Goal: Task Accomplishment & Management: Complete application form

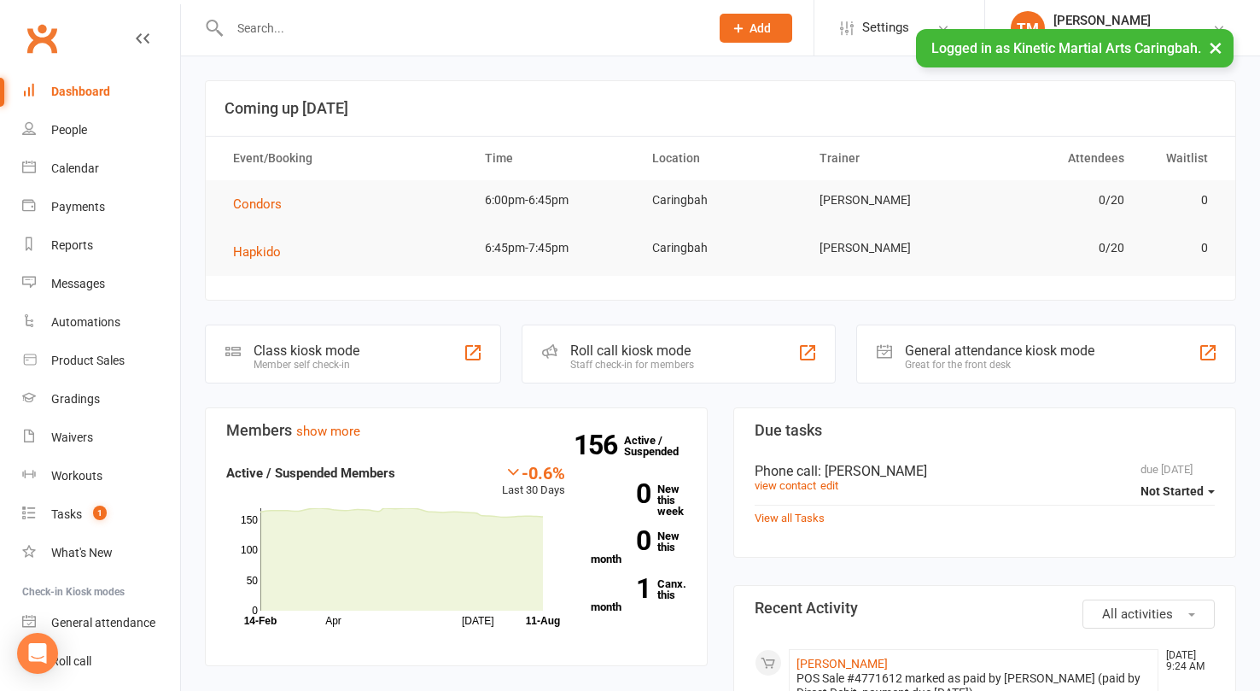
click at [744, 15] on button "Add" at bounding box center [756, 28] width 73 height 29
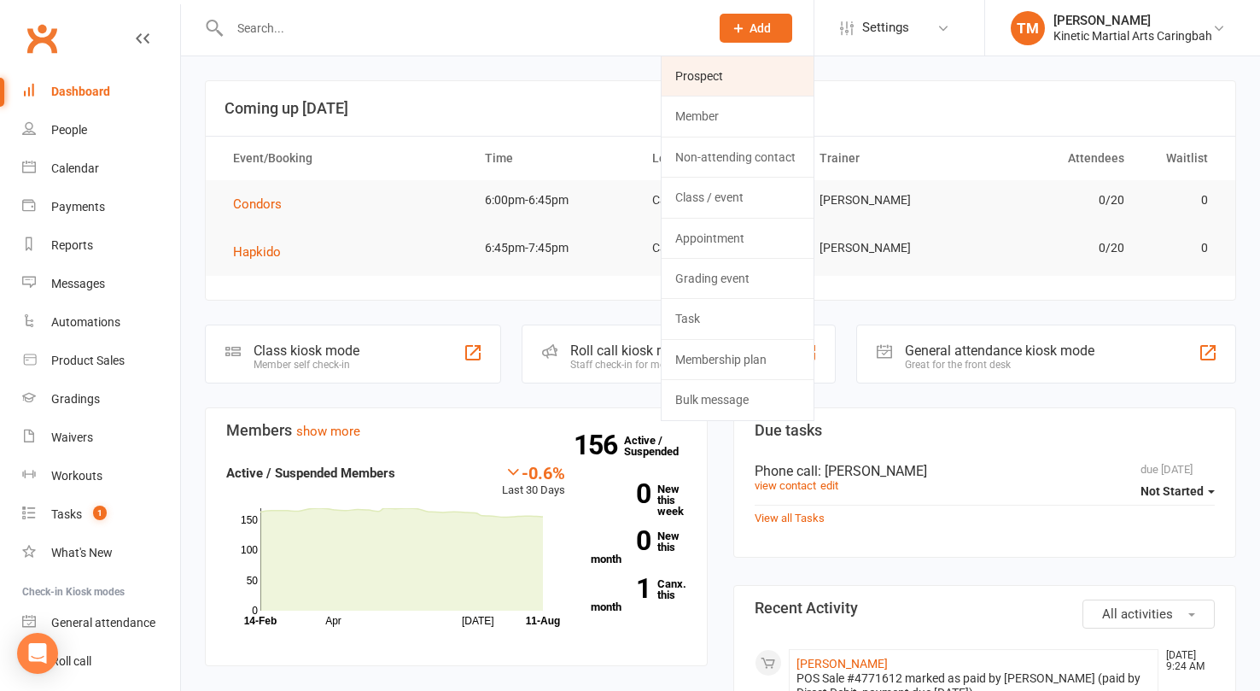
click at [705, 73] on link "Prospect" at bounding box center [738, 75] width 152 height 39
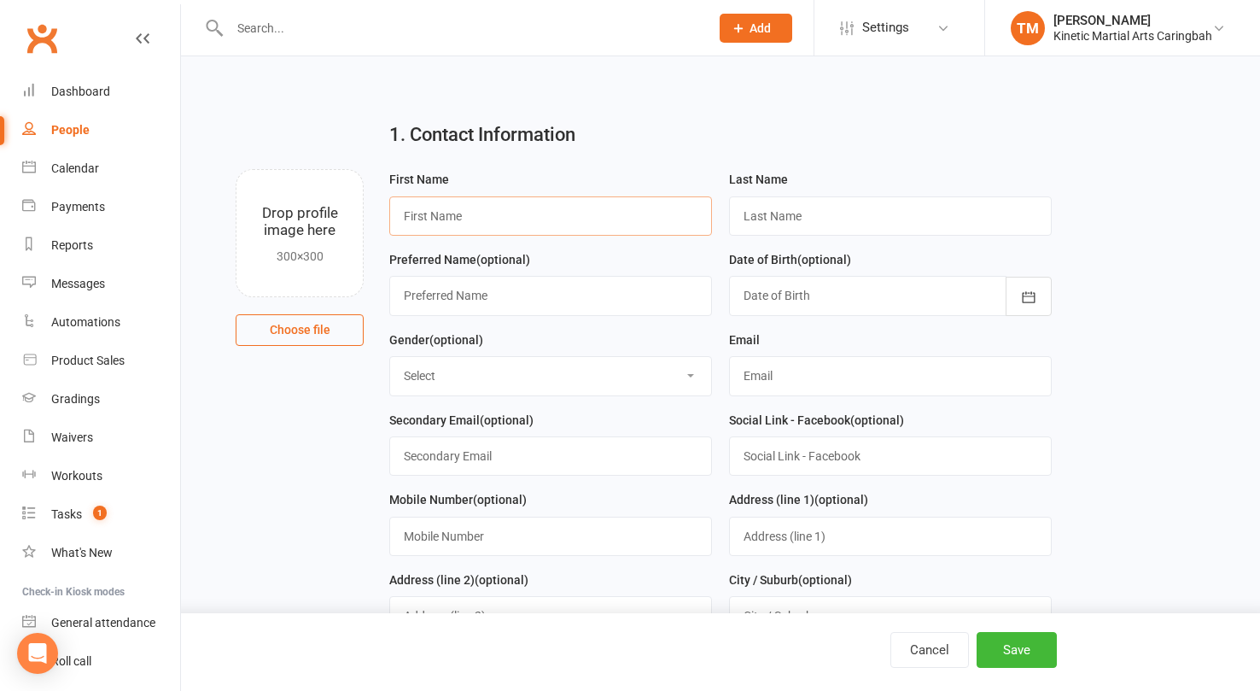
click at [524, 219] on input "text" at bounding box center [550, 215] width 323 height 39
click at [476, 213] on input "text" at bounding box center [550, 215] width 323 height 39
paste input "[PERSON_NAME]"
type input "R"
type input "[PERSON_NAME]"
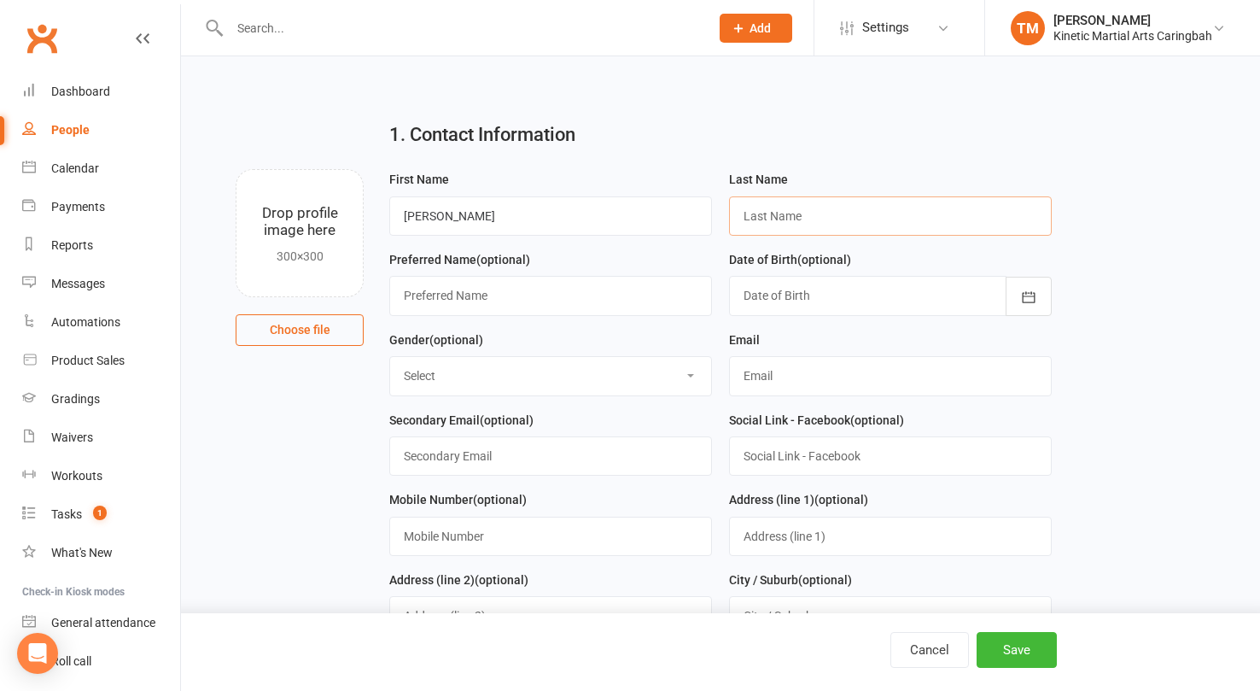
paste input "[PERSON_NAME]"
type input "[PERSON_NAME]"
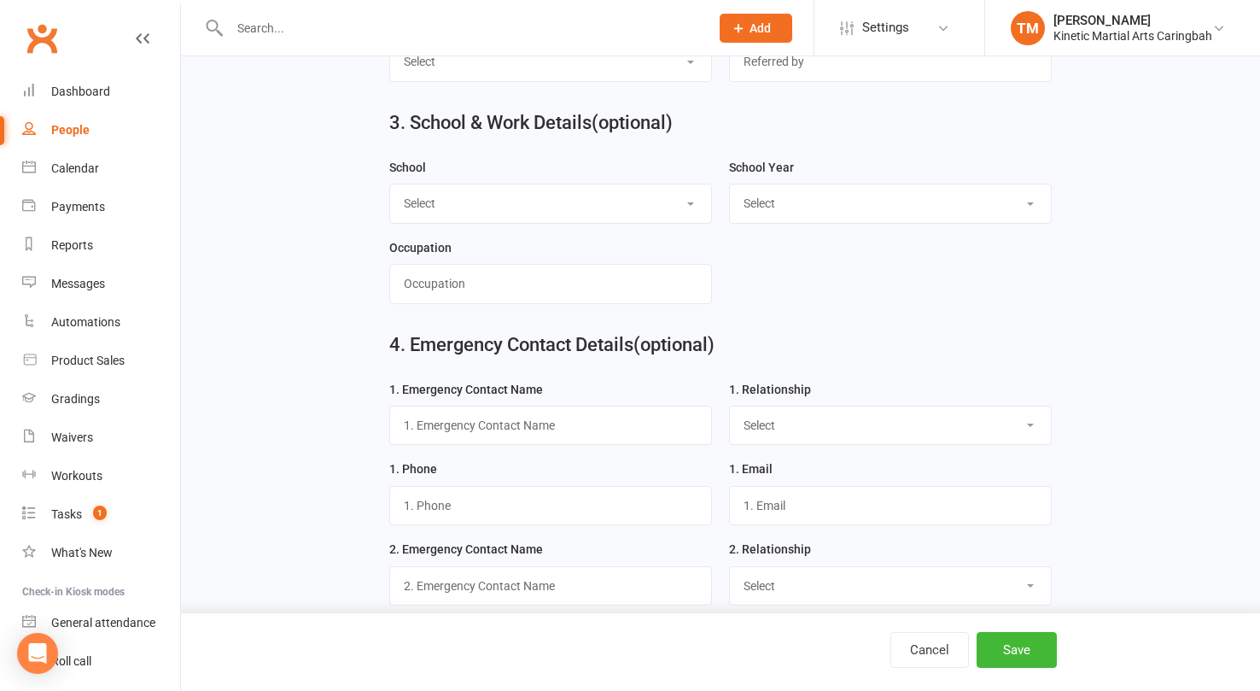
scroll to position [1097, 0]
click at [545, 211] on select "Select [PERSON_NAME][GEOGRAPHIC_DATA] [GEOGRAPHIC_DATA] [GEOGRAPHIC_DATA] [GEOG…" at bounding box center [550, 203] width 321 height 38
select select "[GEOGRAPHIC_DATA]"
click at [794, 213] on select "Select Pre-school/Day care Kindergarten - two years before Kindergarten - one y…" at bounding box center [890, 203] width 321 height 38
select select "Year 2"
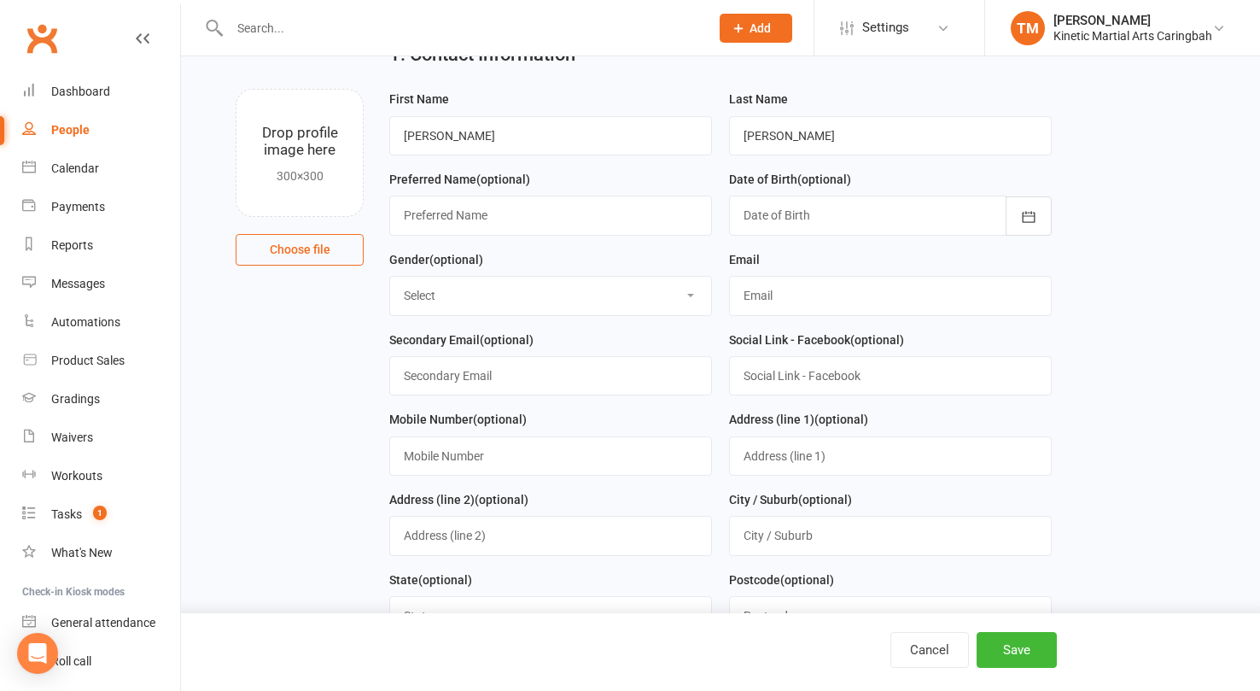
scroll to position [0, 0]
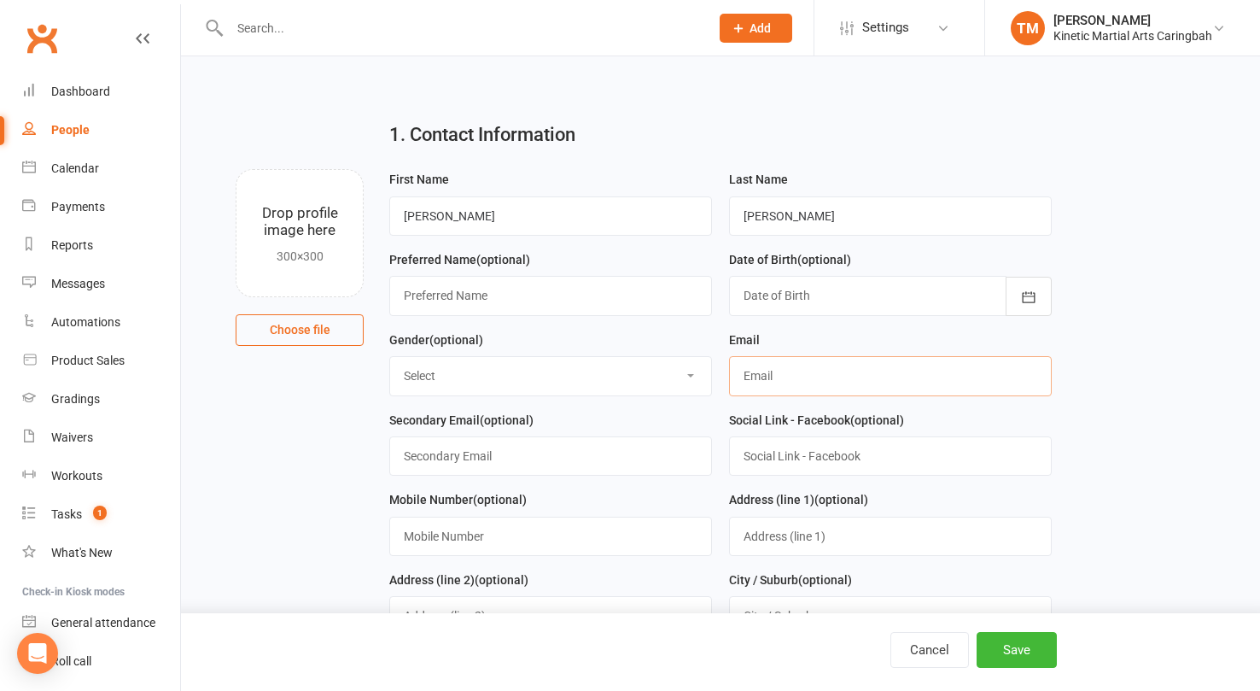
click at [773, 380] on input "text" at bounding box center [890, 375] width 323 height 39
type input "[EMAIL_ADDRESS][DOMAIN_NAME]"
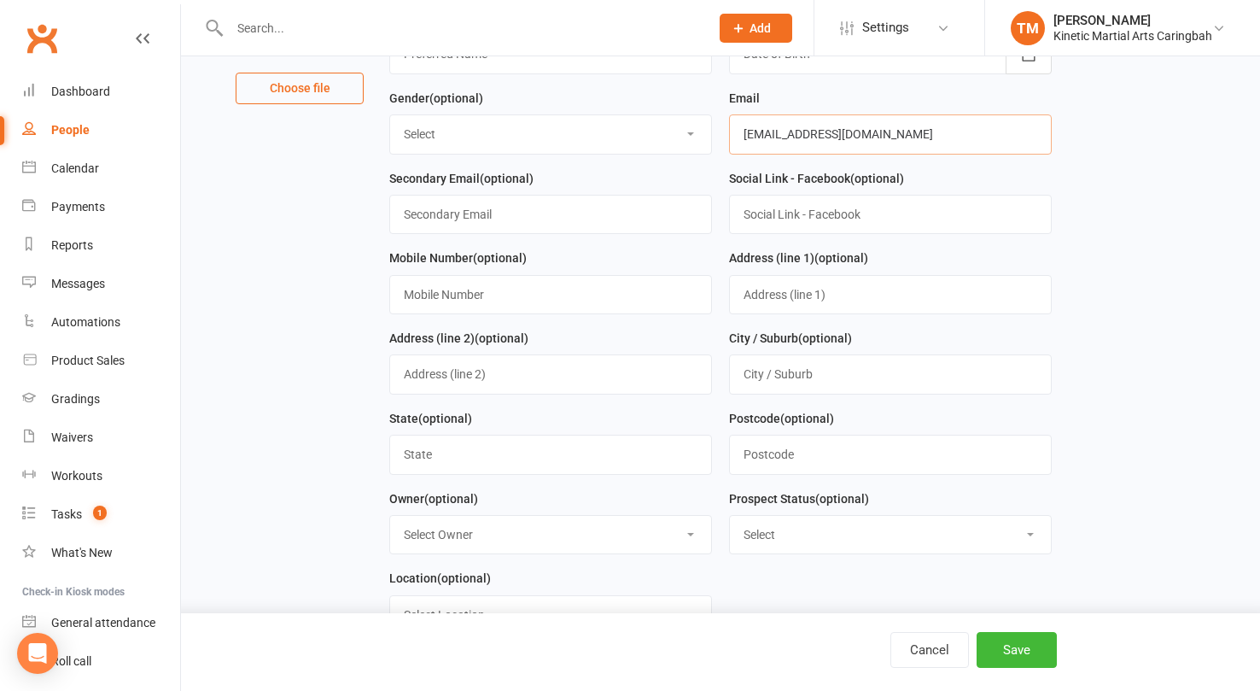
scroll to position [255, 0]
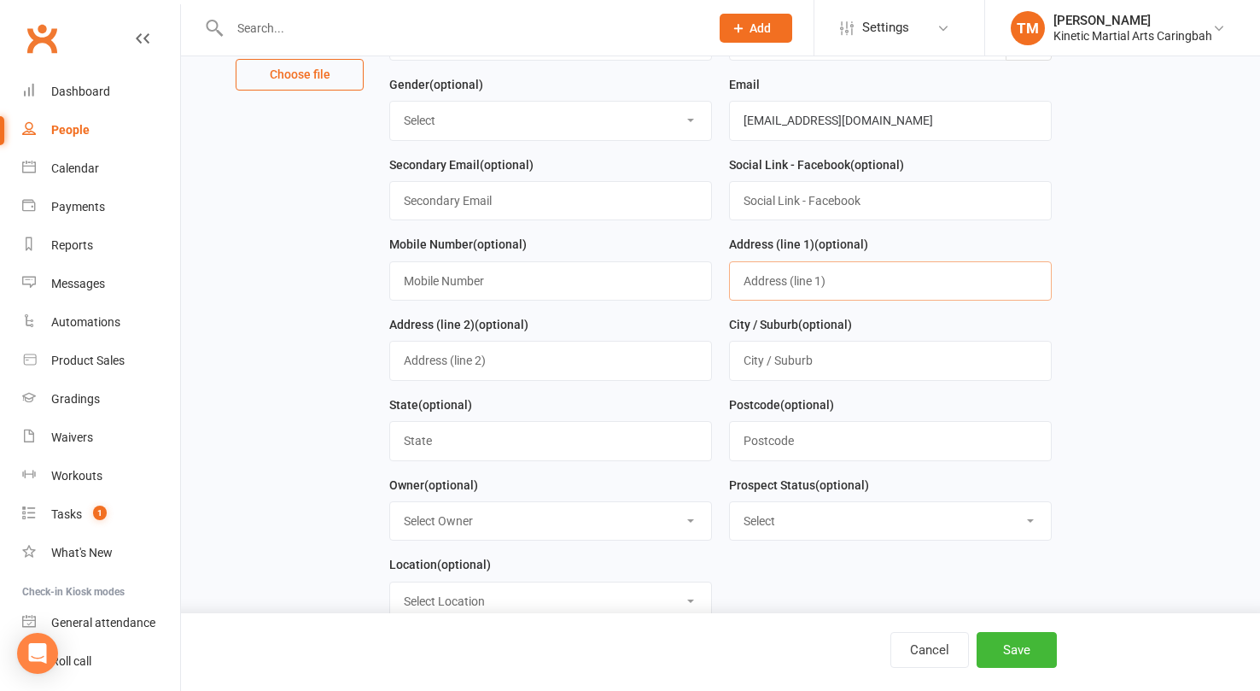
click at [803, 284] on input "text" at bounding box center [890, 280] width 323 height 39
click at [1212, 439] on main "1. Contact Information Drop profile image here 300×300 Choose file First Name […" at bounding box center [720, 536] width 1031 height 1368
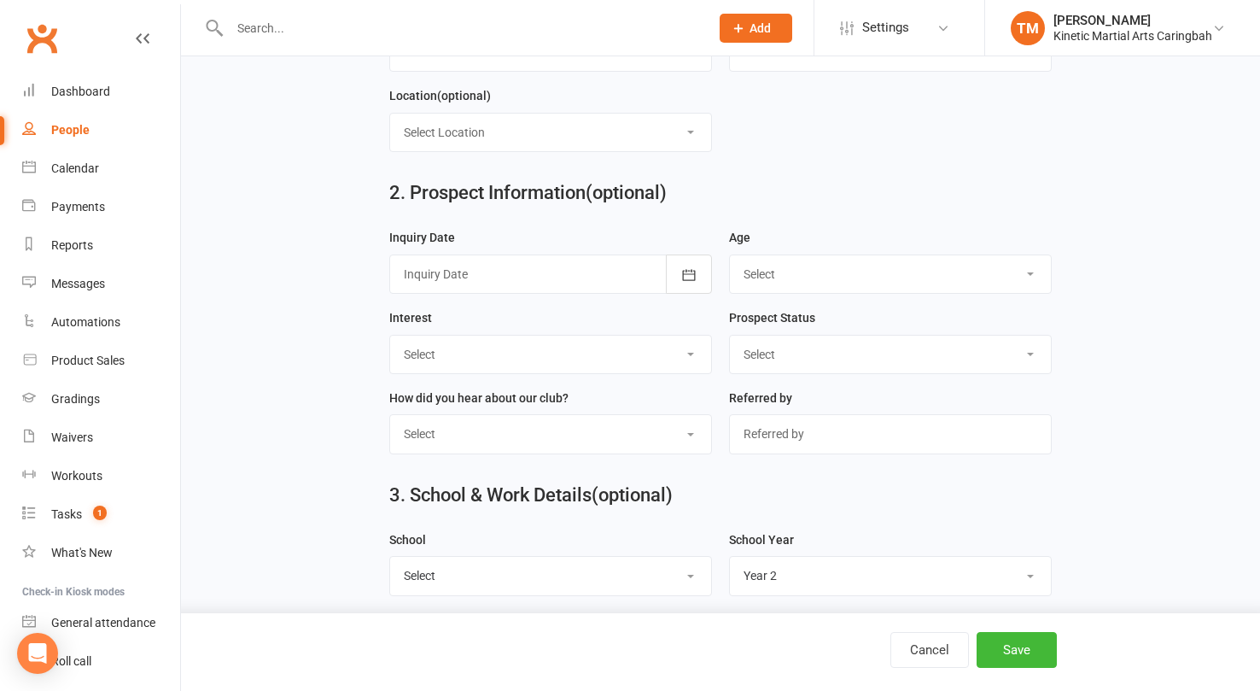
scroll to position [726, 0]
click at [892, 284] on select "Select 3-5 yrs 6-8 yrs 9-12 yrs 13-16 yrs 17-24 yrs 25-39 yrs 40 yrs + Family g…" at bounding box center [890, 273] width 321 height 38
select select "6-8 yrs"
click at [686, 272] on icon "button" at bounding box center [688, 272] width 13 height 11
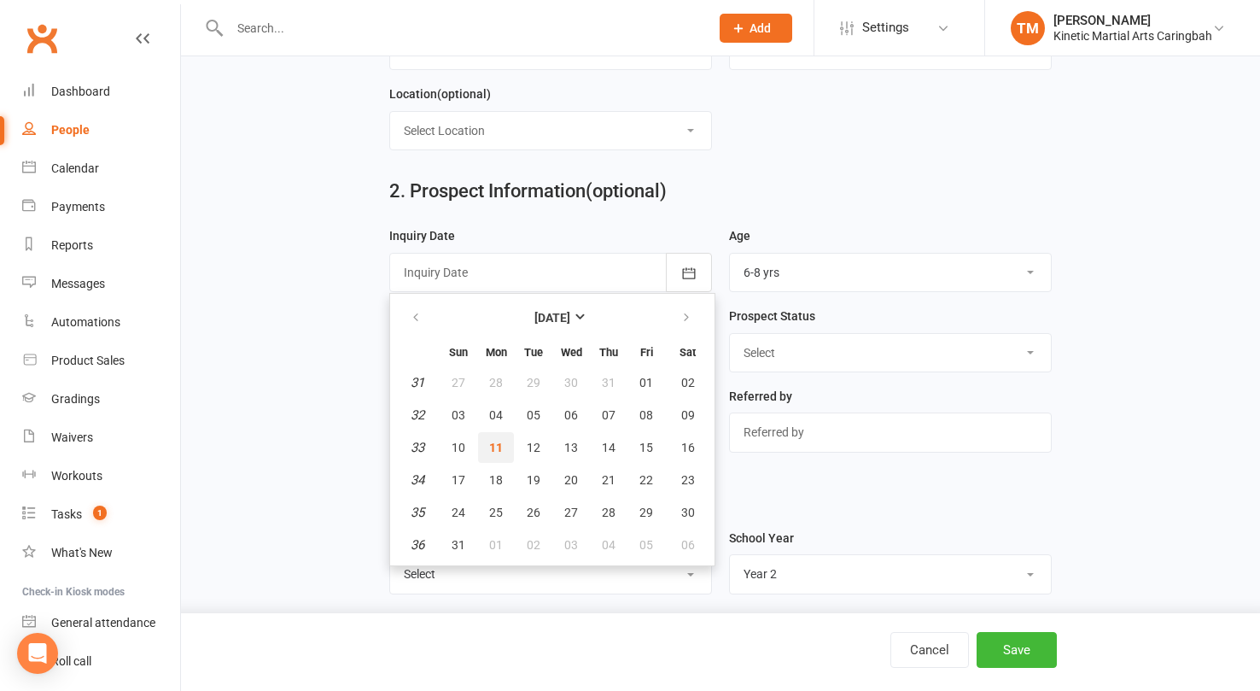
click at [500, 447] on span "11" at bounding box center [496, 448] width 14 height 14
type input "[DATE]"
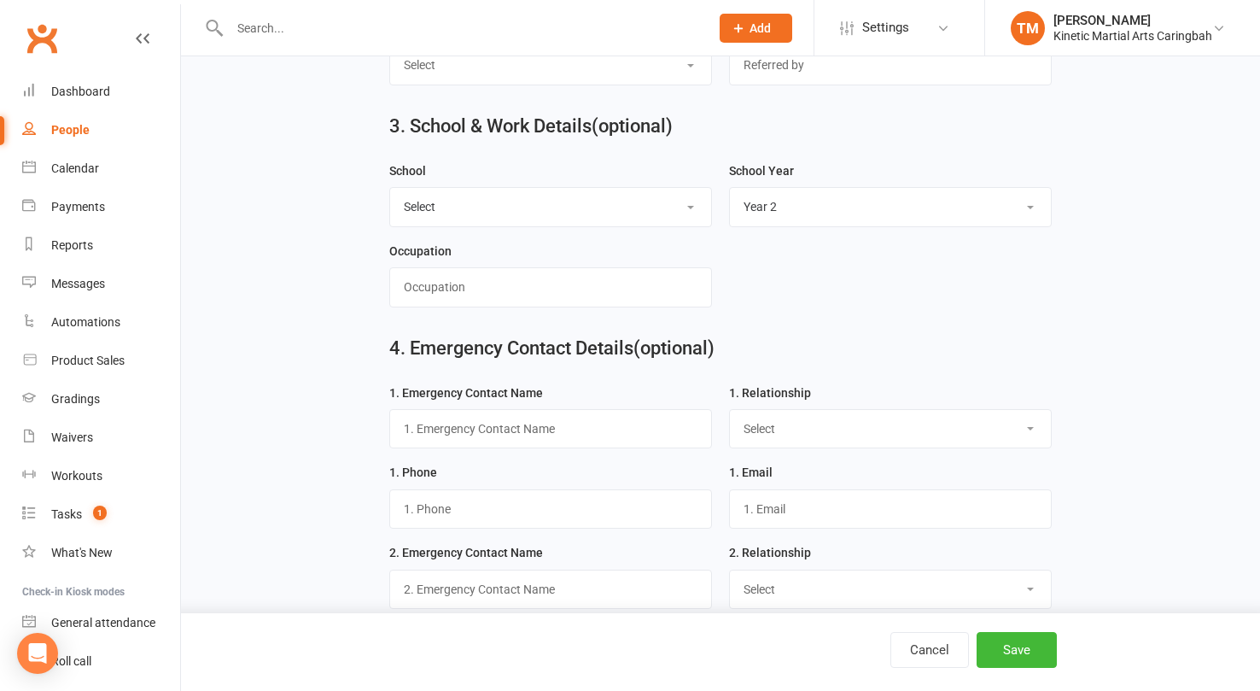
scroll to position [1096, 0]
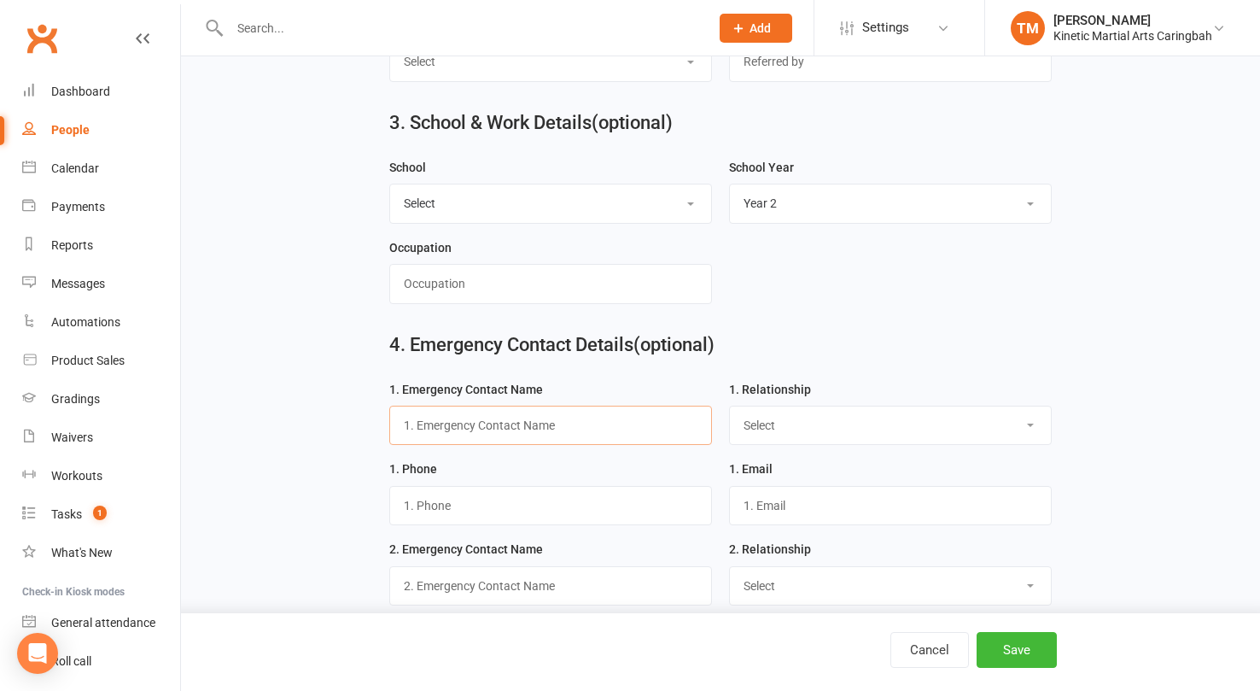
click at [522, 431] on input "text" at bounding box center [550, 425] width 323 height 39
paste input "[PERSON_NAME]"
type input "[PERSON_NAME]"
select select "Mother"
paste input "0402098466 Email [EMAIL_ADDRESS][DOMAIN_NAME]"
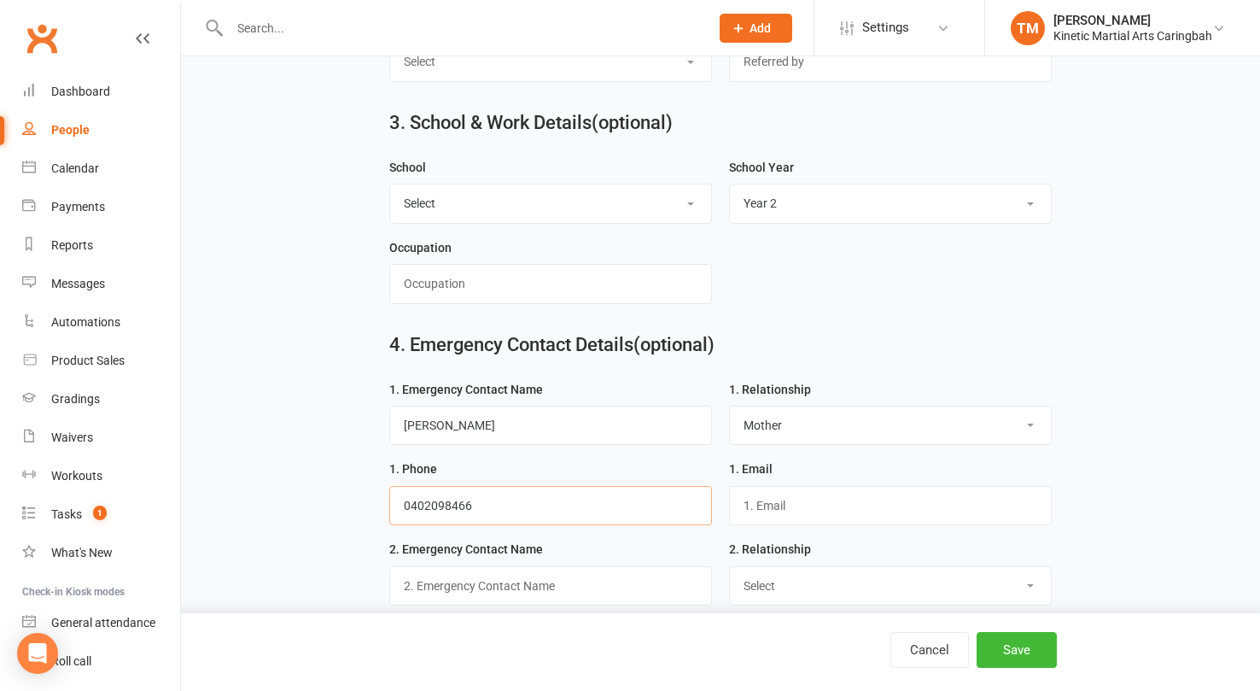
type input "0402098466"
paste input "0402098466 Email [EMAIL_ADDRESS][DOMAIN_NAME]"
type input "[EMAIL_ADDRESS][DOMAIN_NAME]"
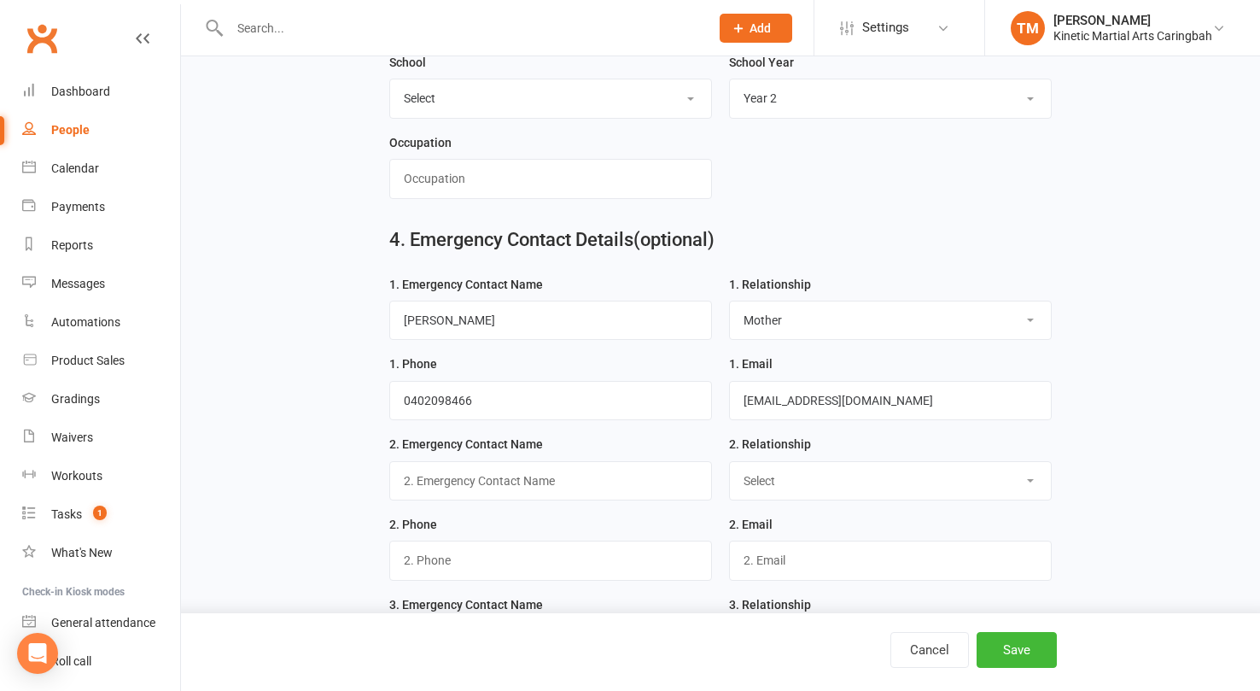
scroll to position [1368, 0]
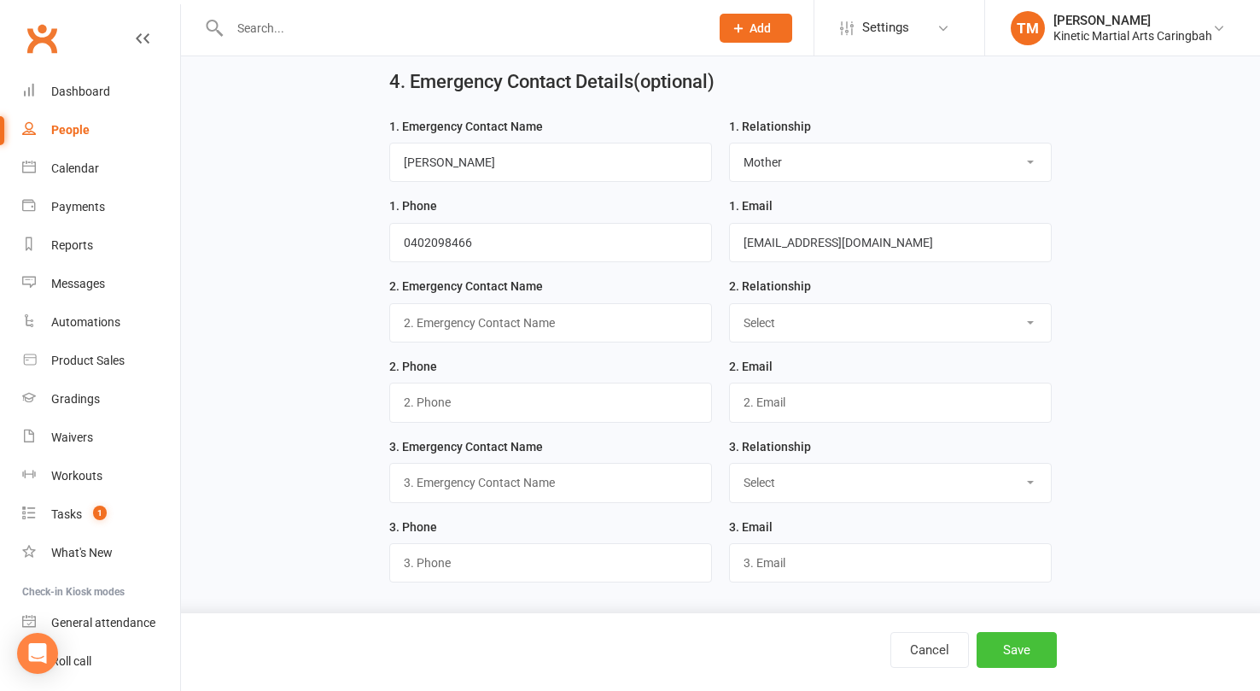
click at [1016, 641] on button "Save" at bounding box center [1017, 650] width 80 height 36
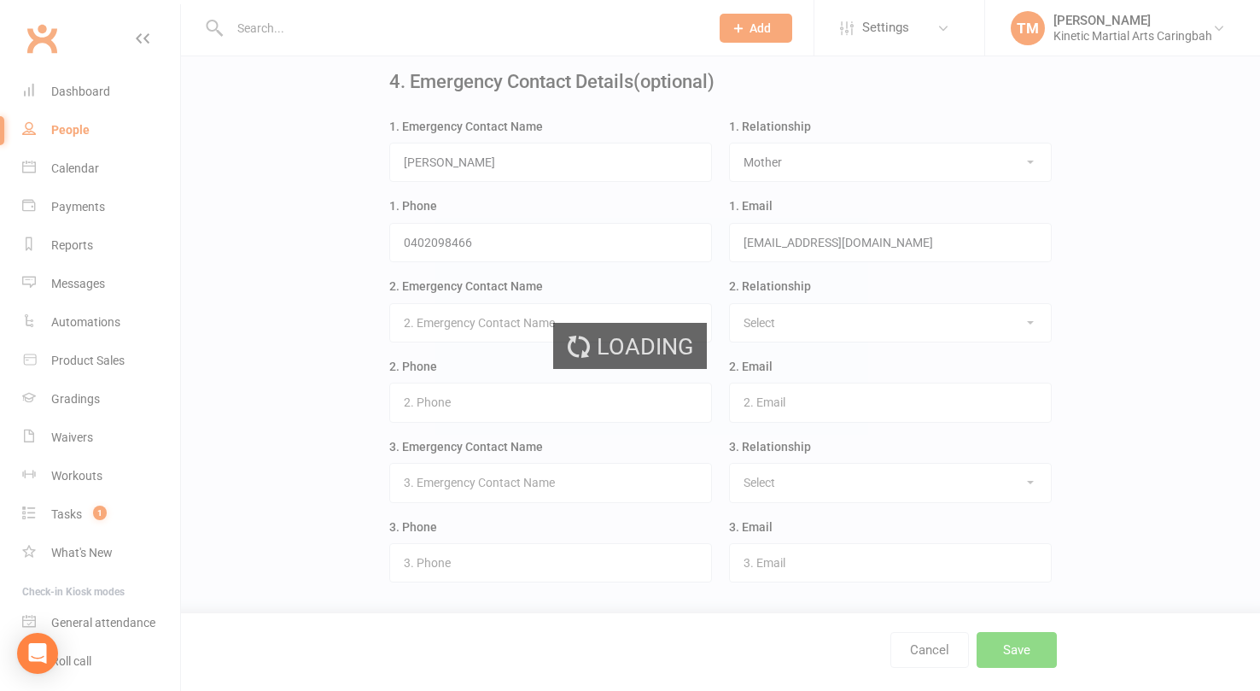
scroll to position [0, 0]
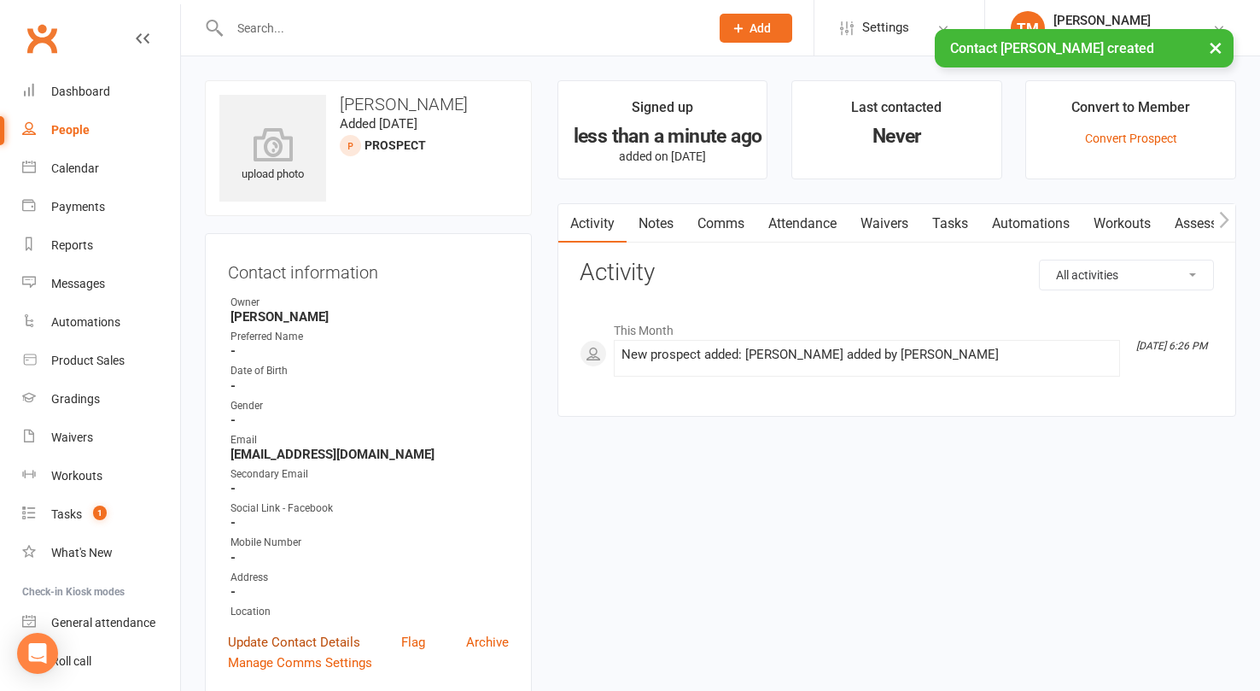
click at [277, 635] on link "Update Contact Details" at bounding box center [294, 642] width 132 height 20
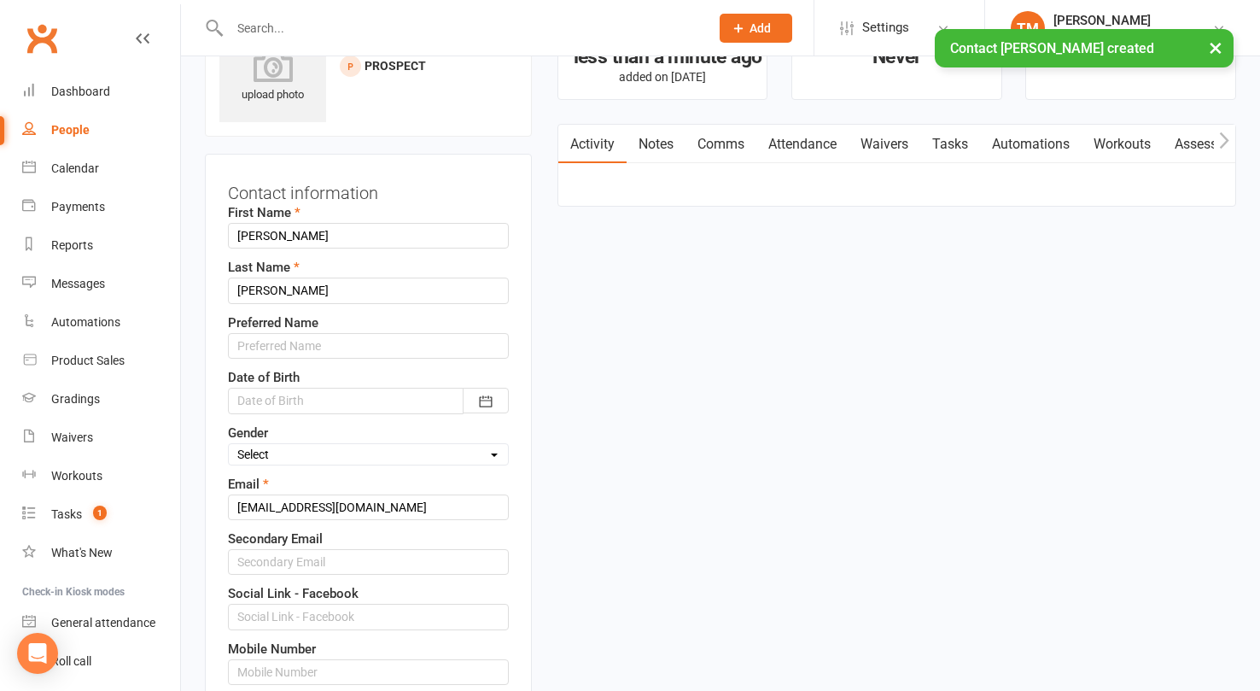
scroll to position [80, 0]
click at [371, 224] on input "[PERSON_NAME]" at bounding box center [368, 235] width 281 height 26
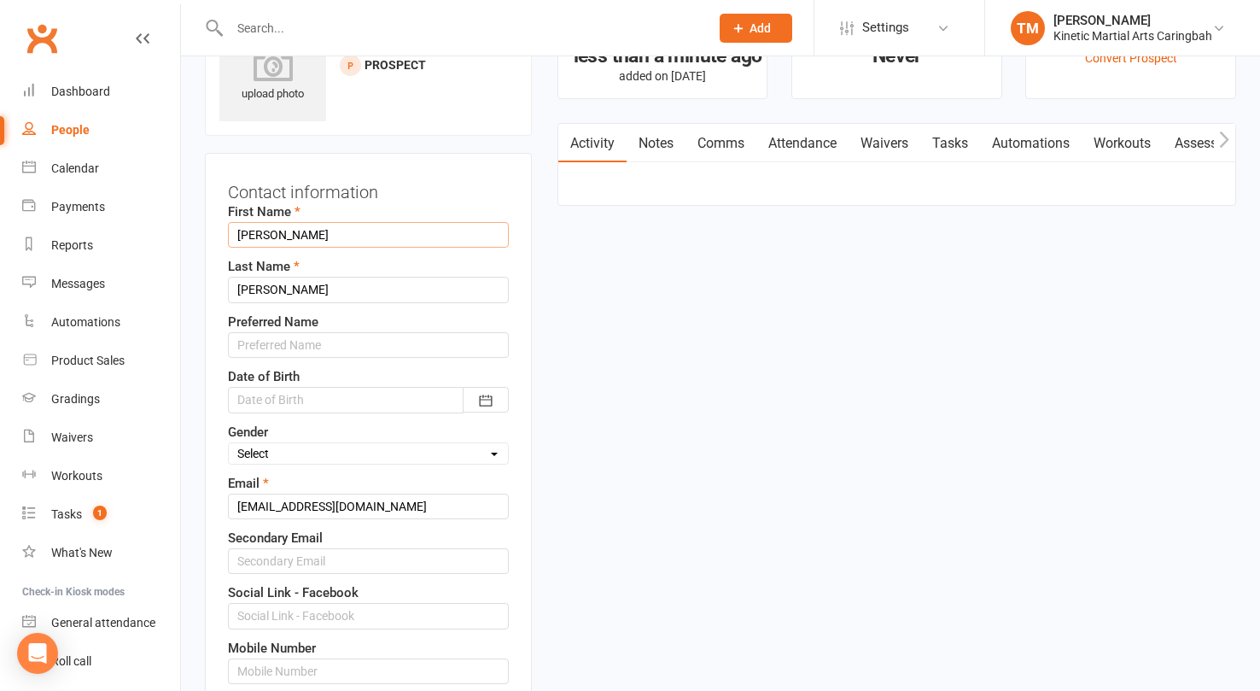
paste input "0402098466 Email [EMAIL_ADDRESS][DOMAIN_NAME]"
click at [427, 242] on input "0402098466 Email reneeLouis" at bounding box center [368, 235] width 281 height 26
type input "[PERSON_NAME]"
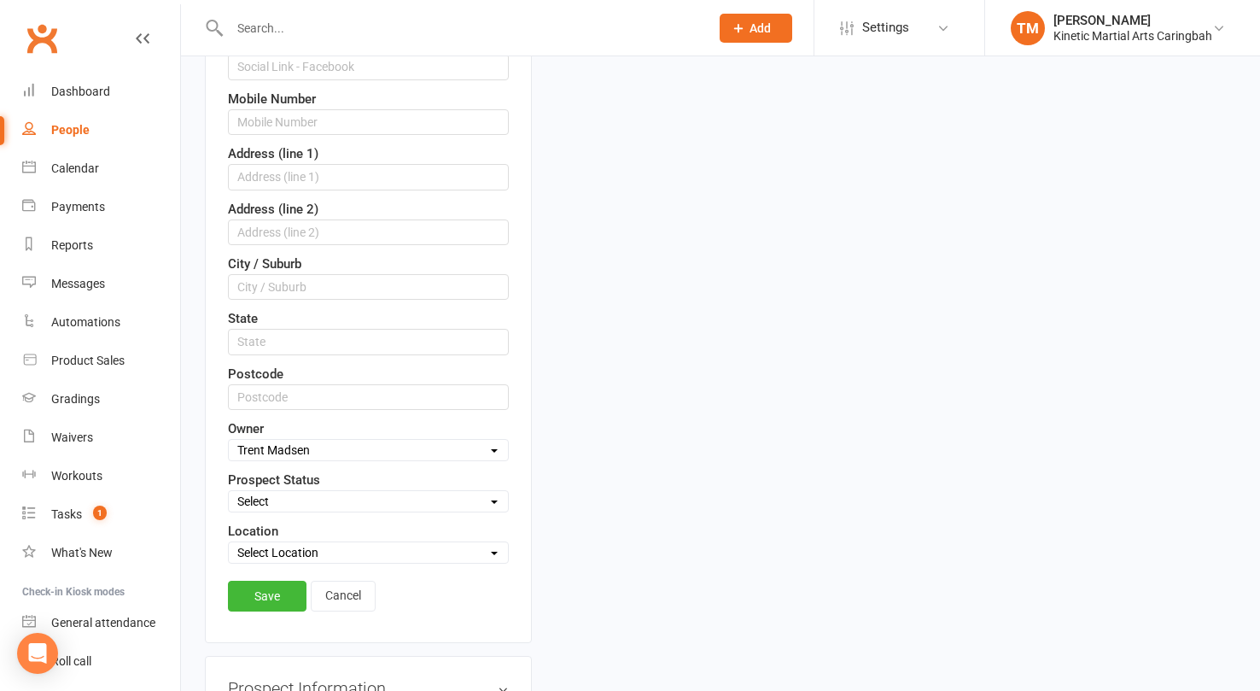
scroll to position [679, 0]
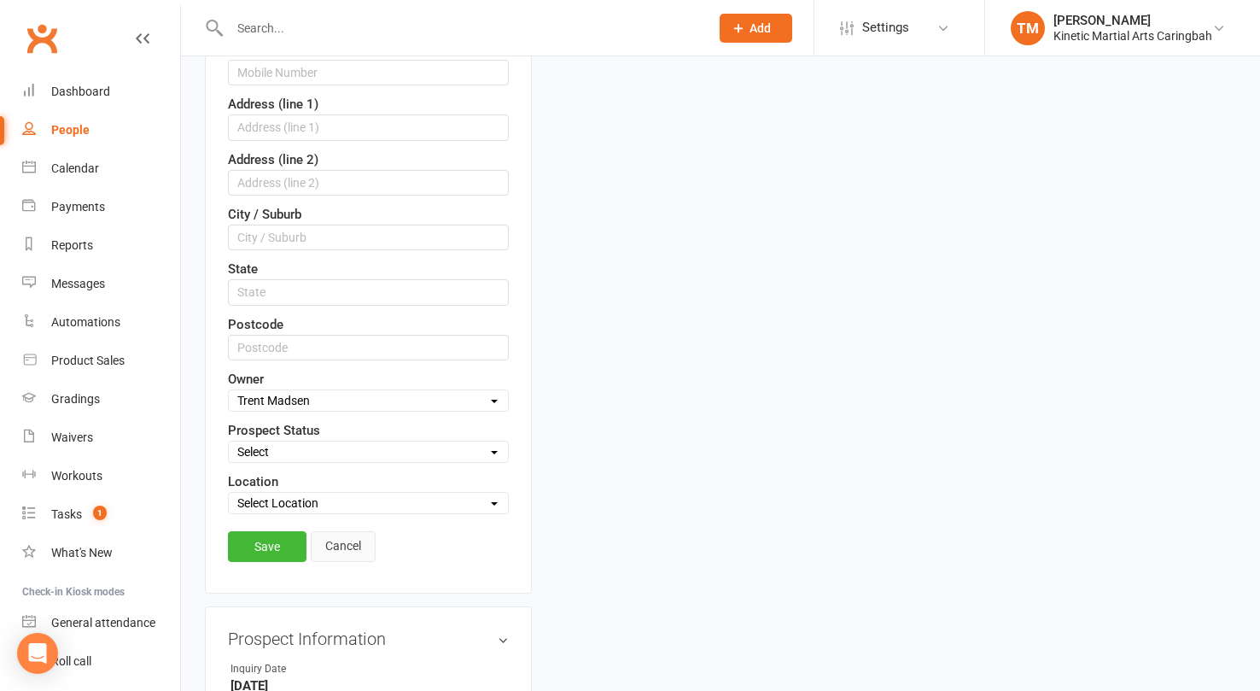
click at [353, 546] on link "Cancel" at bounding box center [343, 546] width 65 height 31
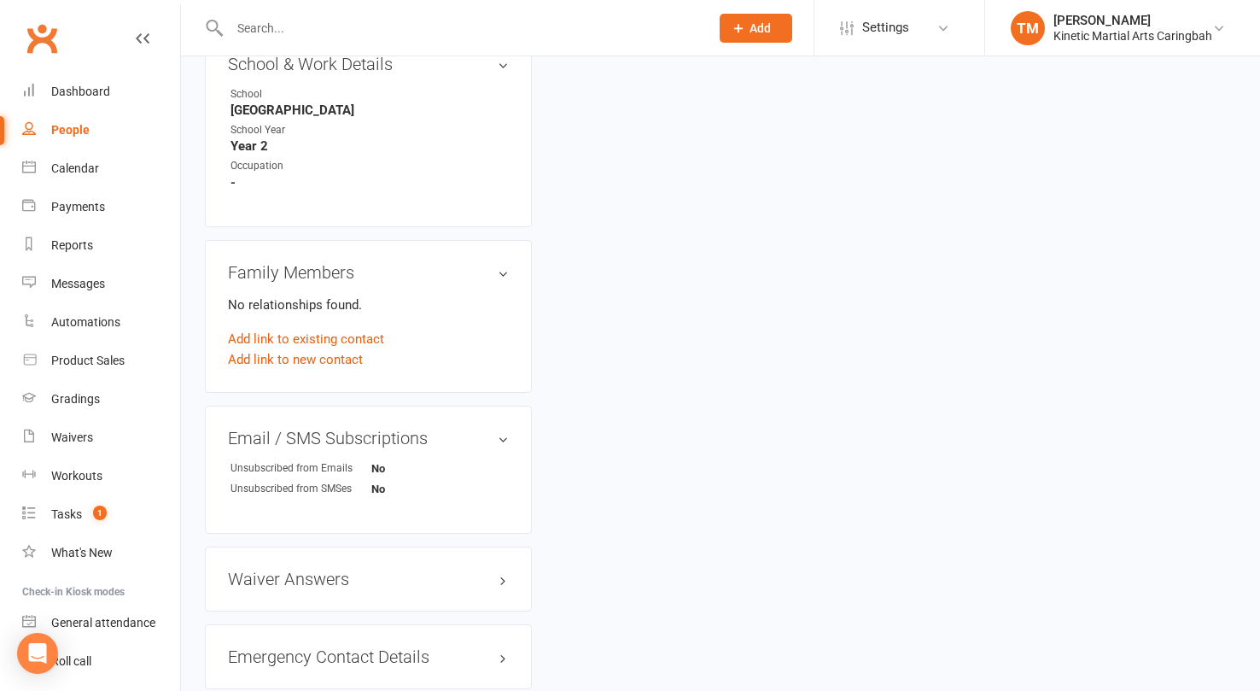
scroll to position [1045, 0]
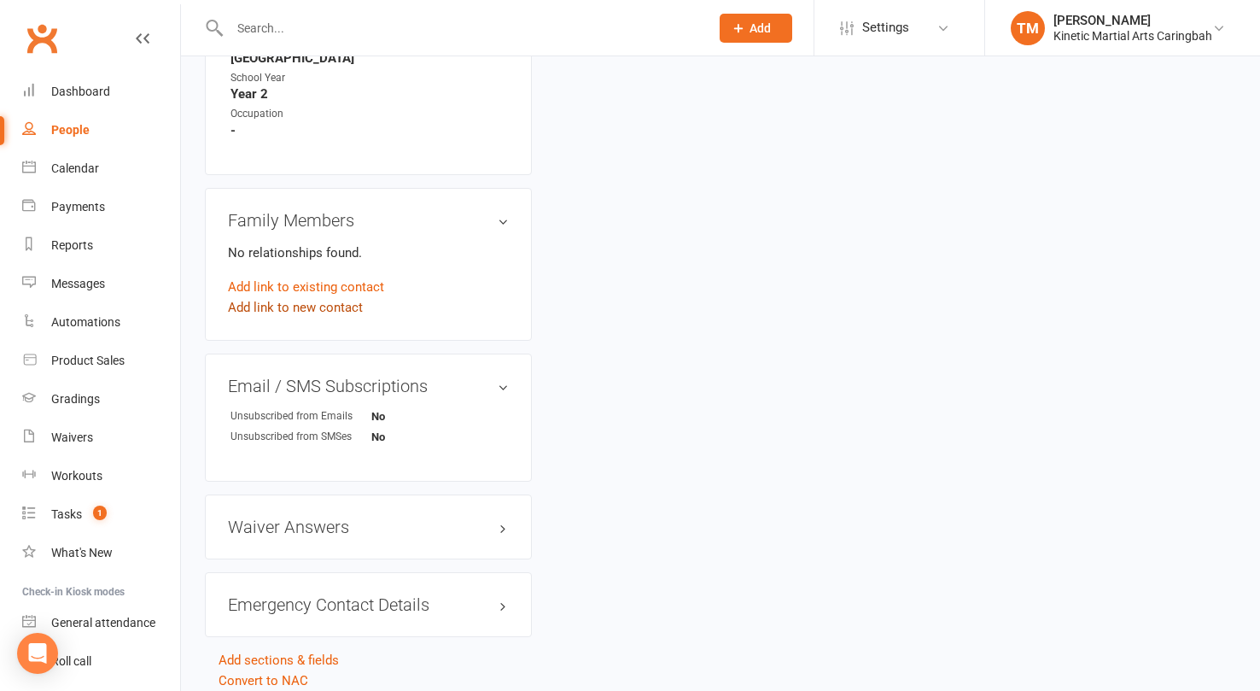
click at [272, 300] on link "Add link to new contact" at bounding box center [295, 307] width 135 height 20
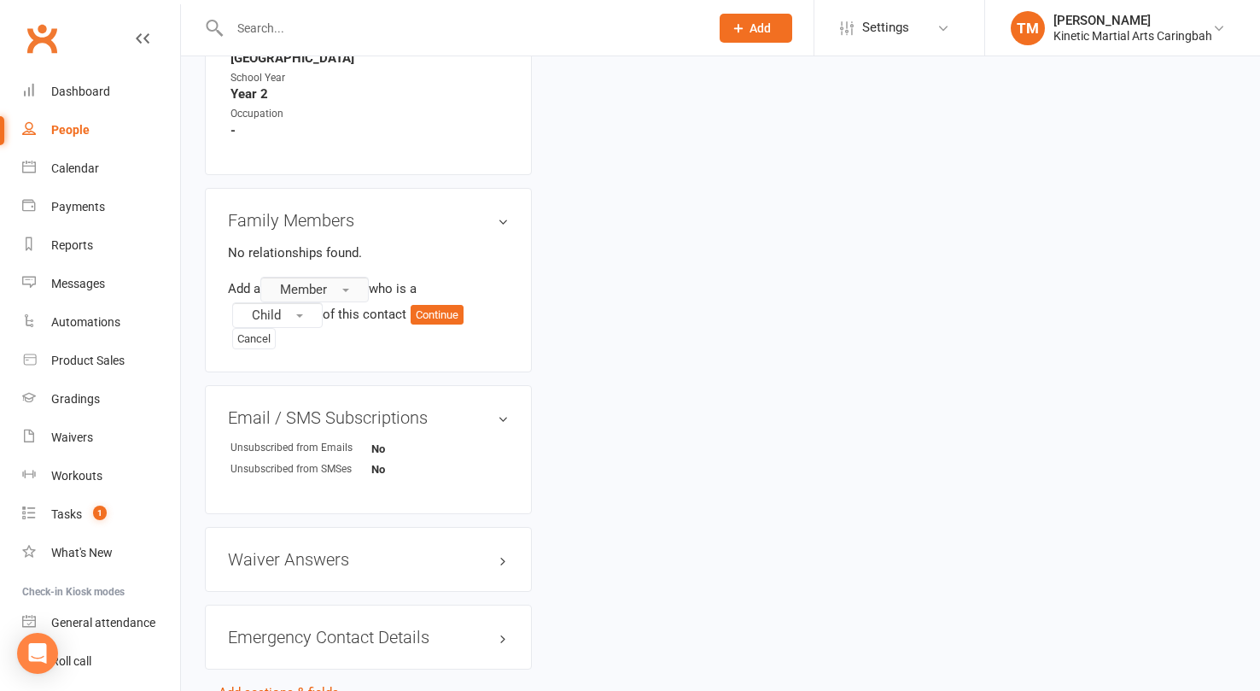
click at [347, 277] on button "Member" at bounding box center [314, 290] width 108 height 26
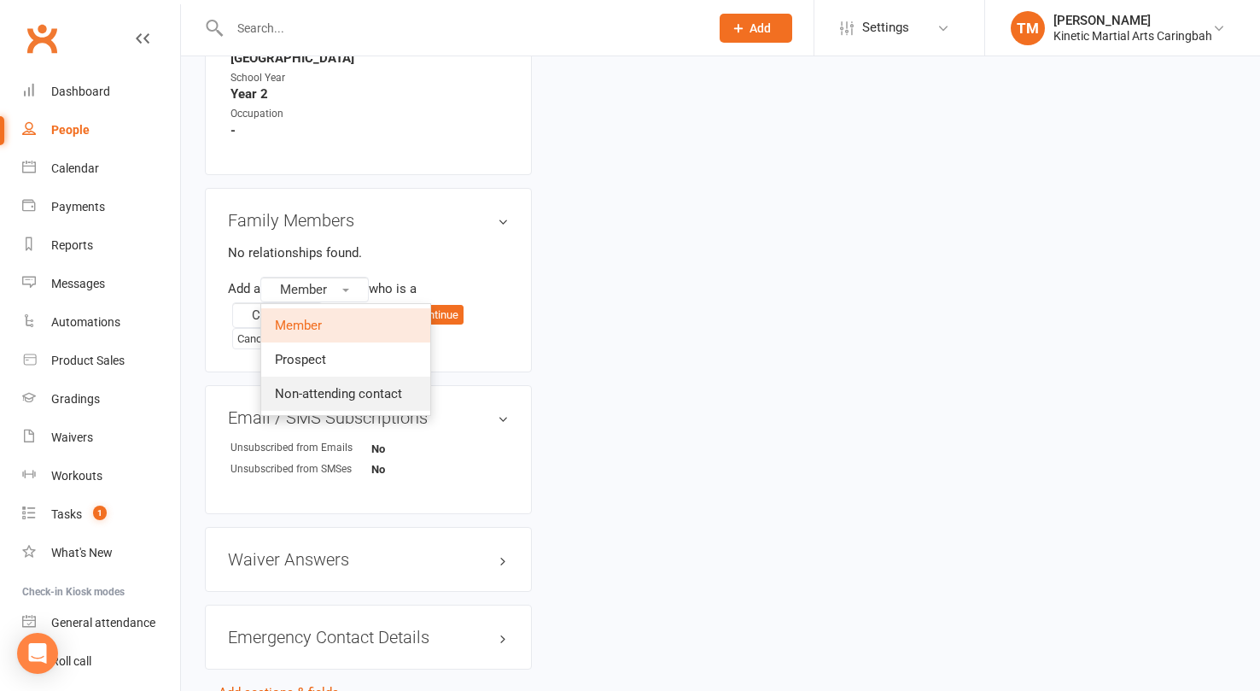
click at [318, 386] on span "Non-attending contact" at bounding box center [338, 393] width 127 height 15
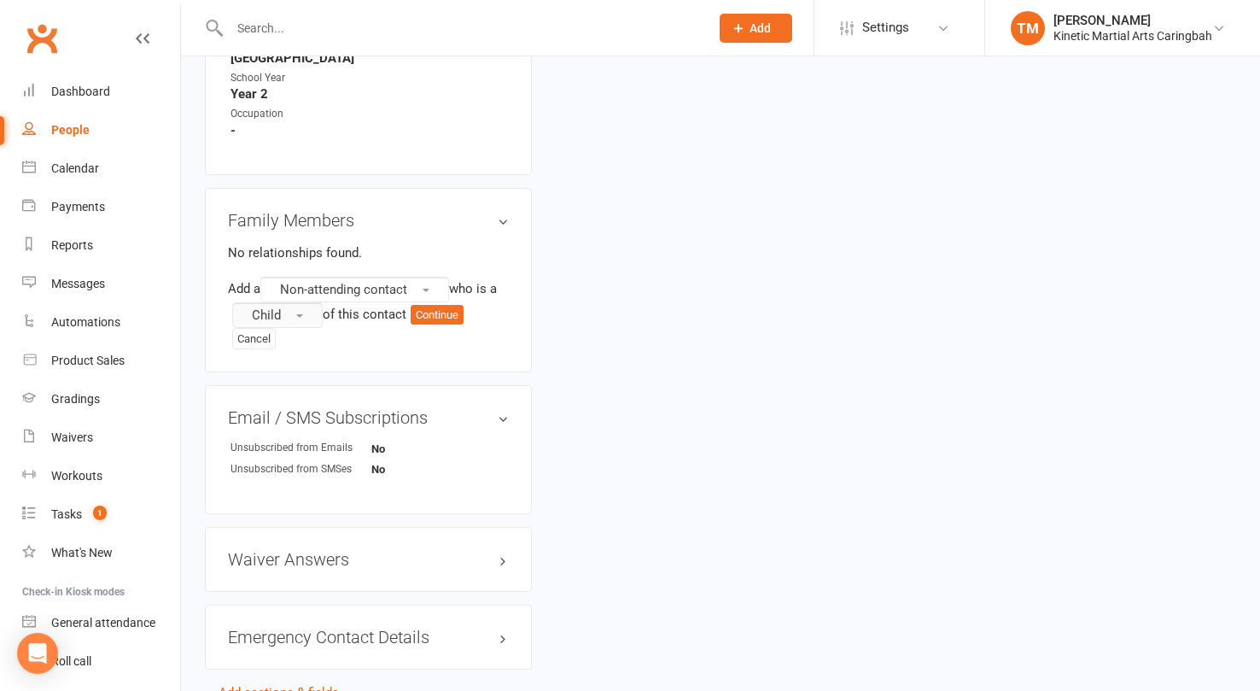
click at [291, 305] on button "Child" at bounding box center [277, 315] width 90 height 26
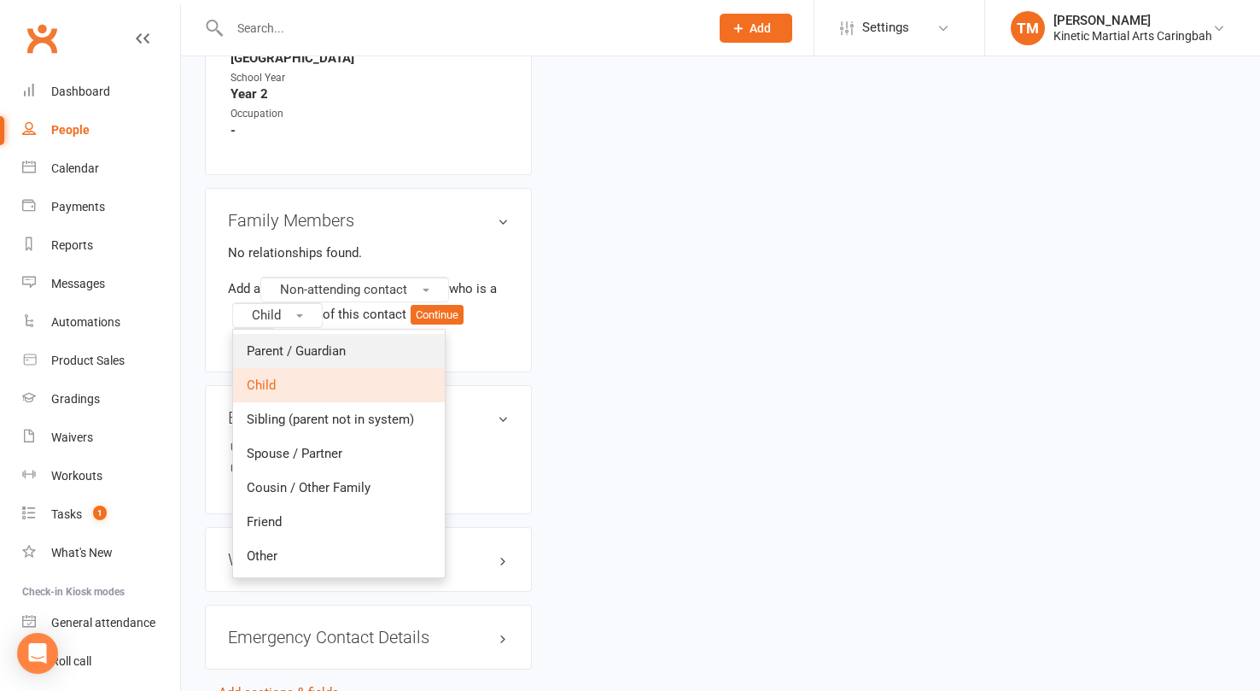
click at [290, 334] on link "Parent / Guardian" at bounding box center [339, 351] width 212 height 34
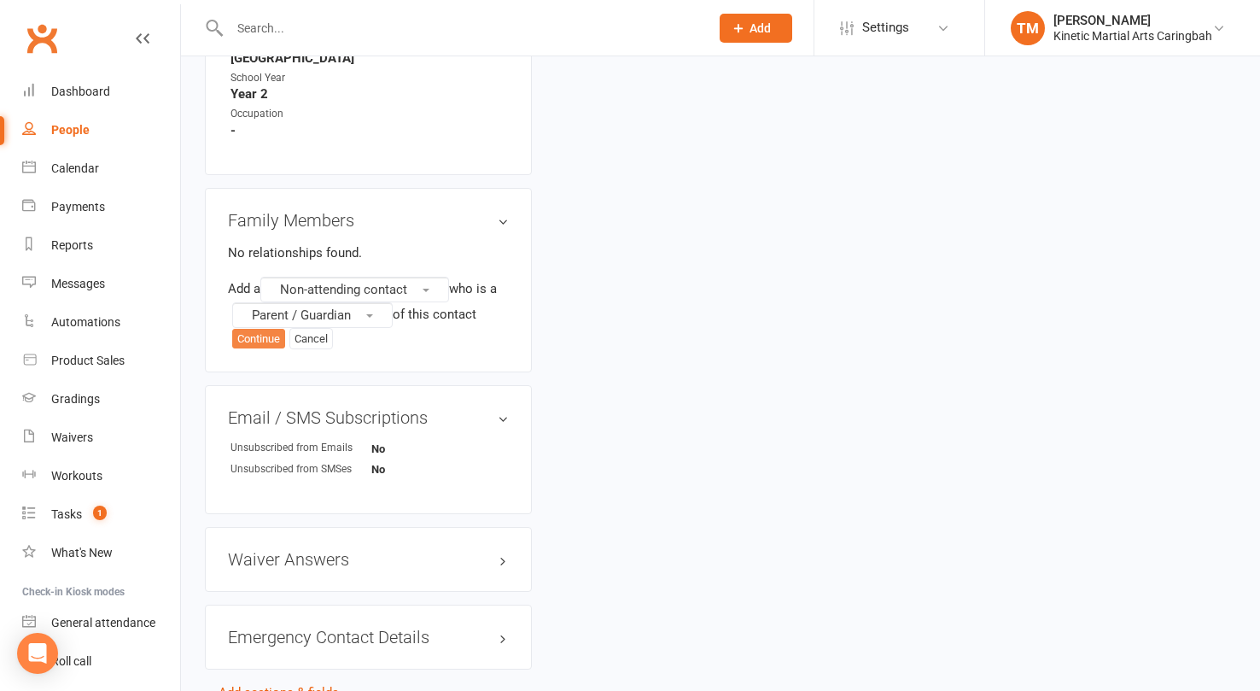
click at [248, 330] on button "Continue" at bounding box center [258, 339] width 53 height 20
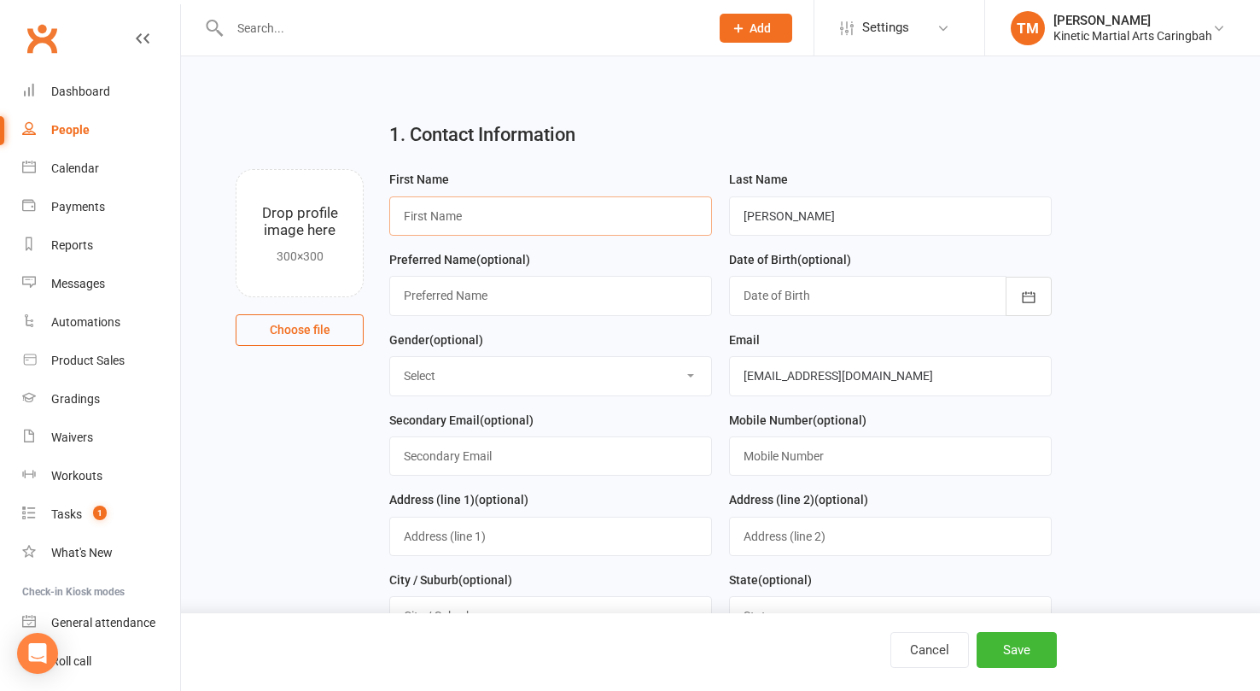
click at [526, 218] on input "text" at bounding box center [550, 215] width 323 height 39
paste input "0402098466 Email [EMAIL_ADDRESS][DOMAIN_NAME]"
click at [524, 214] on input "0402098466 Email [EMAIL_ADDRESS][DOMAIN_NAME]" at bounding box center [550, 215] width 323 height 39
type input "[PERSON_NAME]"
select select "[DEMOGRAPHIC_DATA]"
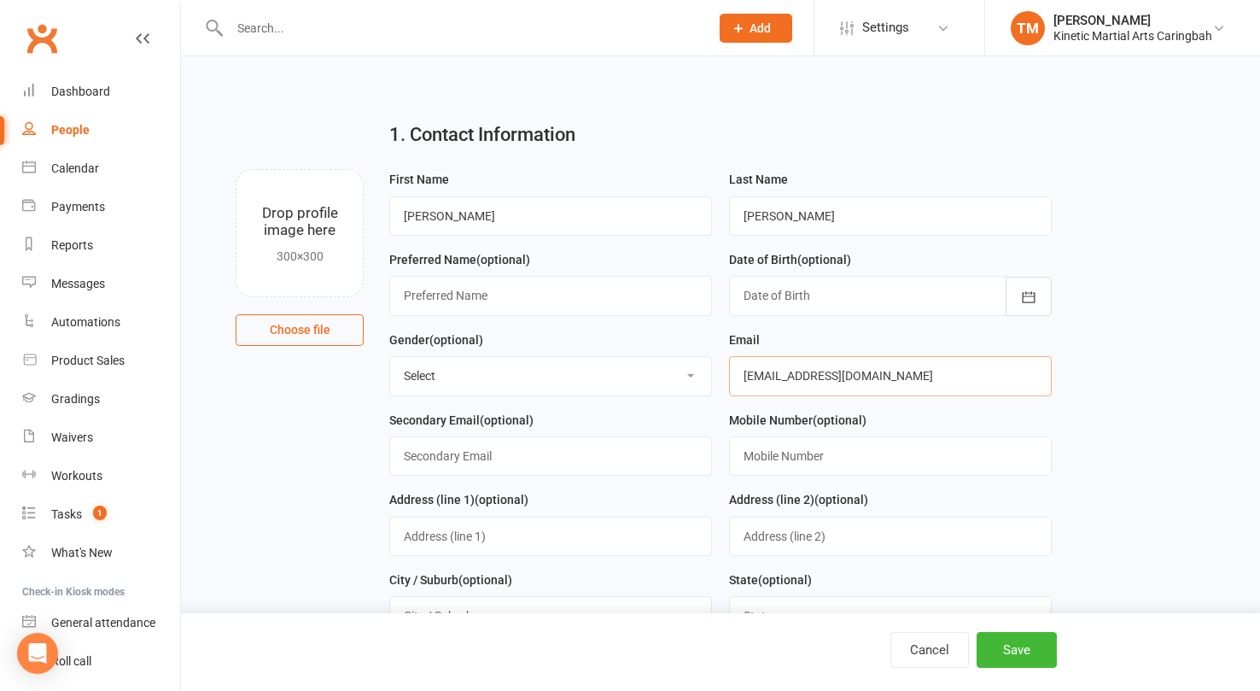
paste input "0402098466 Email reneejharris@m"
type input "[EMAIL_ADDRESS][DOMAIN_NAME]"
paste input "0402098466 Email [EMAIL_ADDRESS][DOMAIN_NAME]"
type input "0402098466"
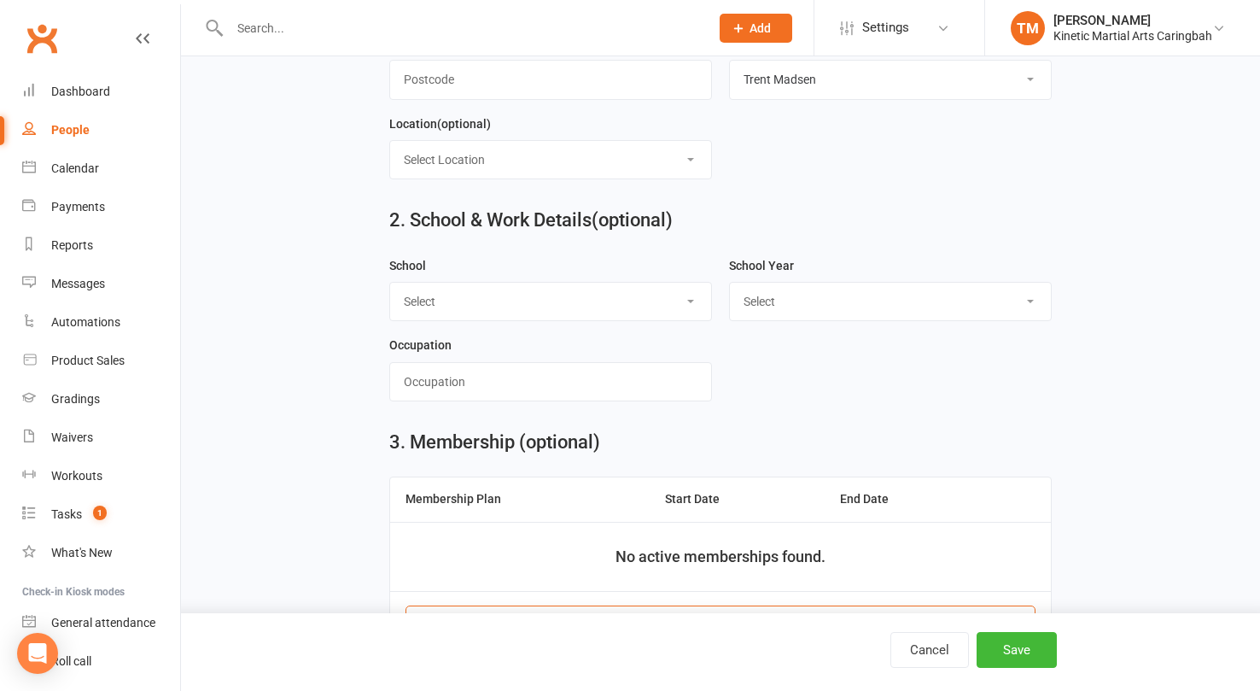
scroll to position [704, 0]
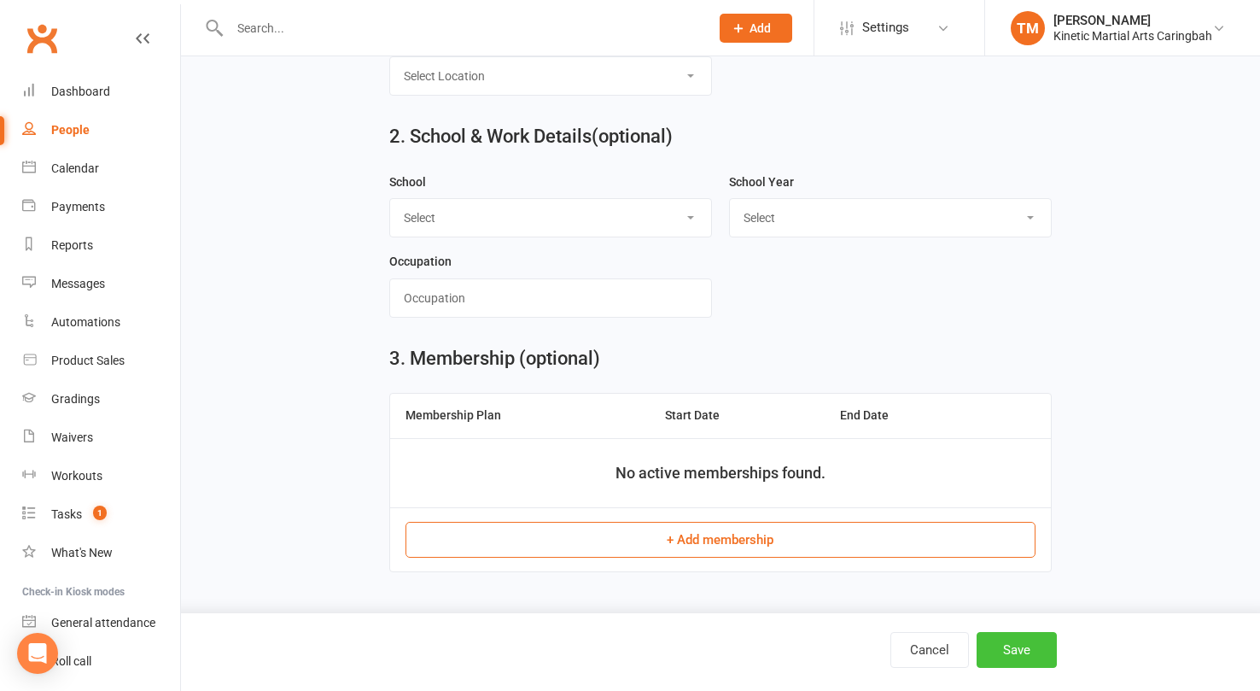
click at [1036, 653] on button "Save" at bounding box center [1017, 650] width 80 height 36
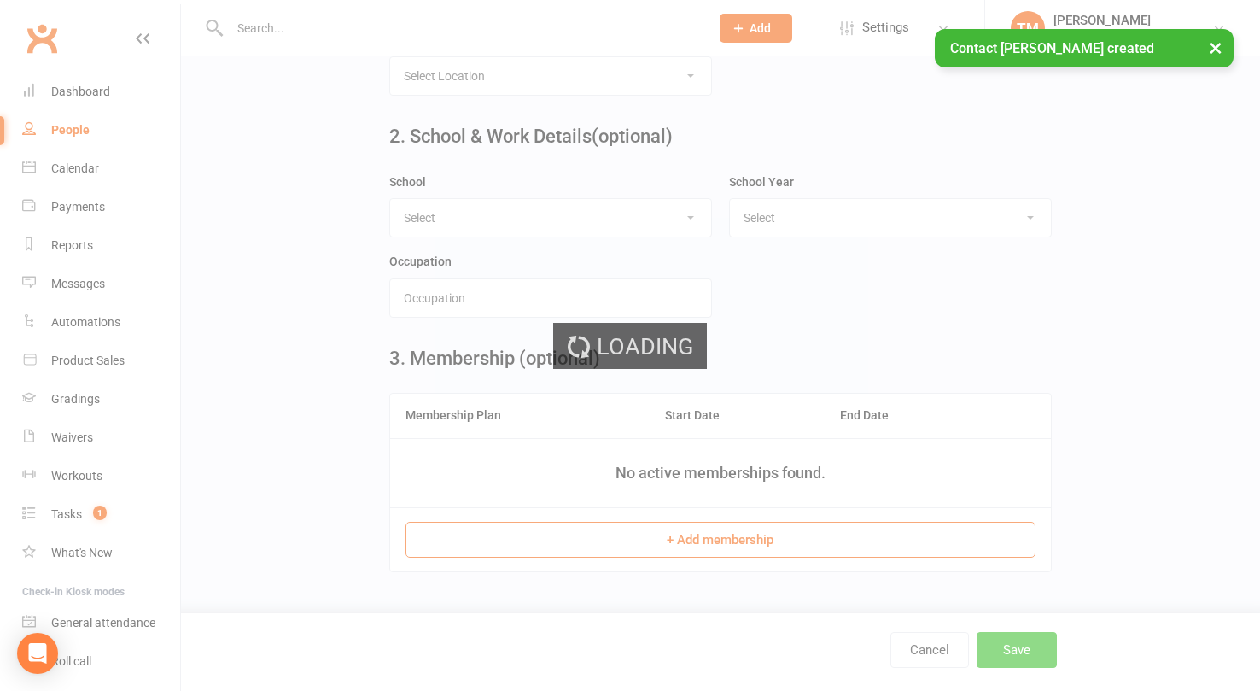
scroll to position [0, 0]
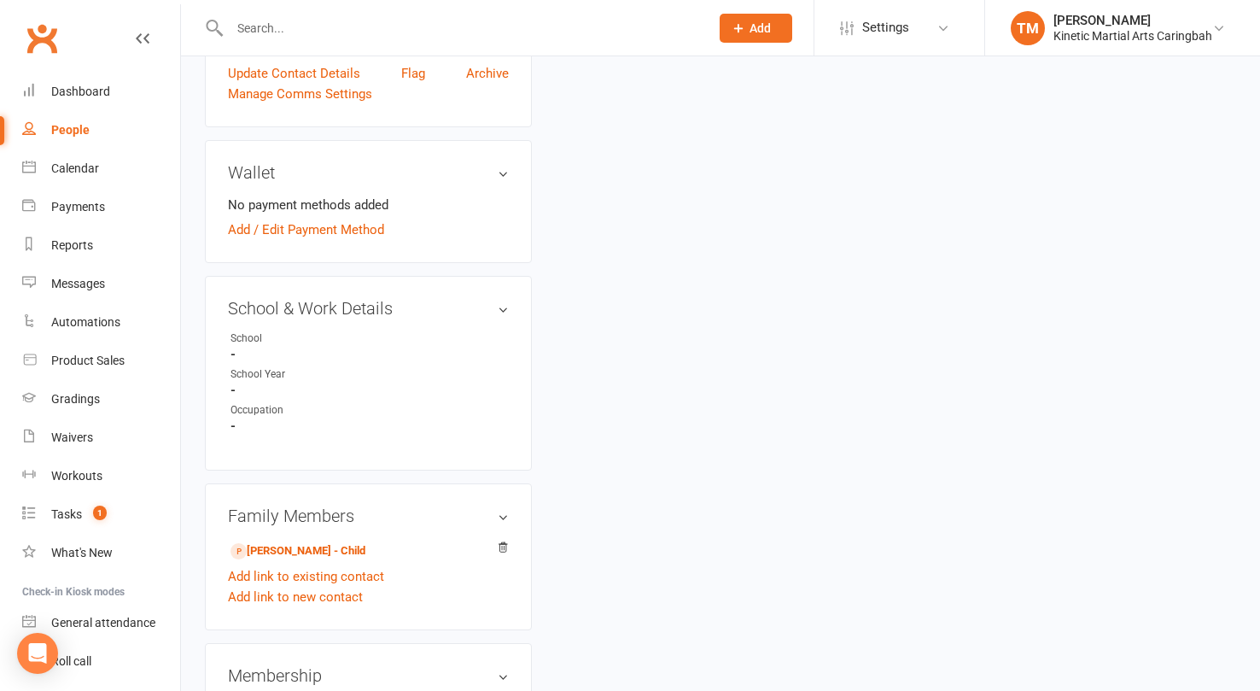
scroll to position [669, 0]
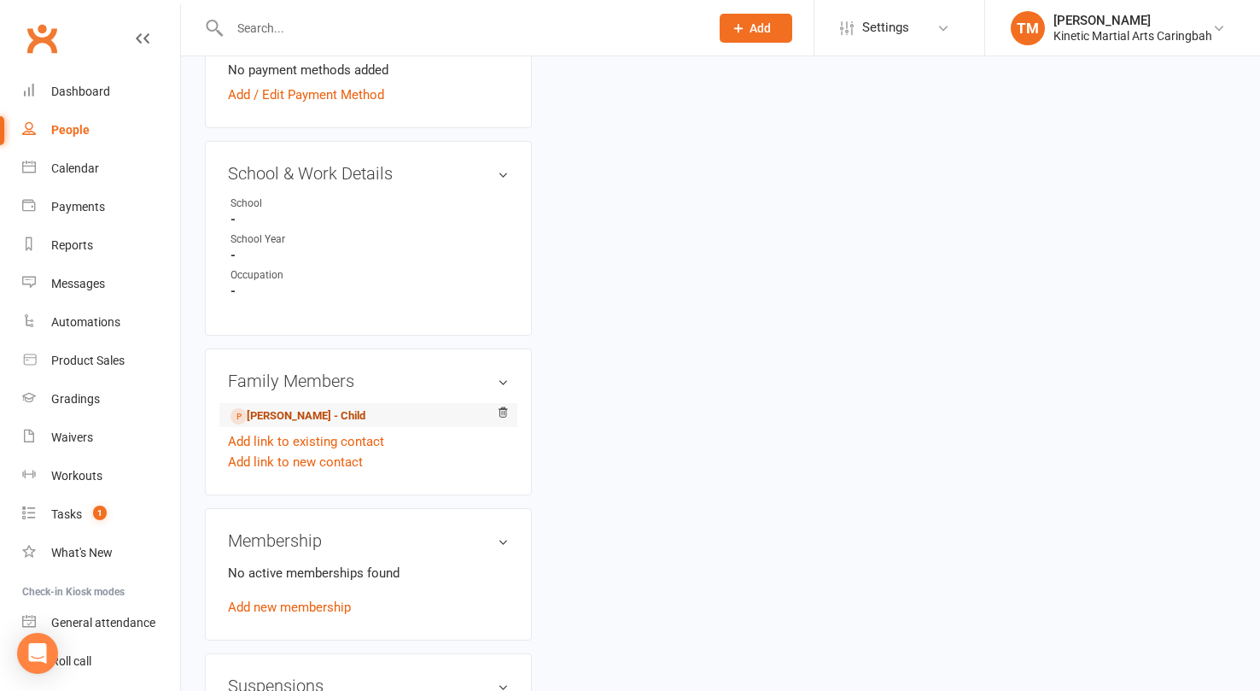
click at [257, 418] on link "[PERSON_NAME] - Child" at bounding box center [298, 416] width 135 height 18
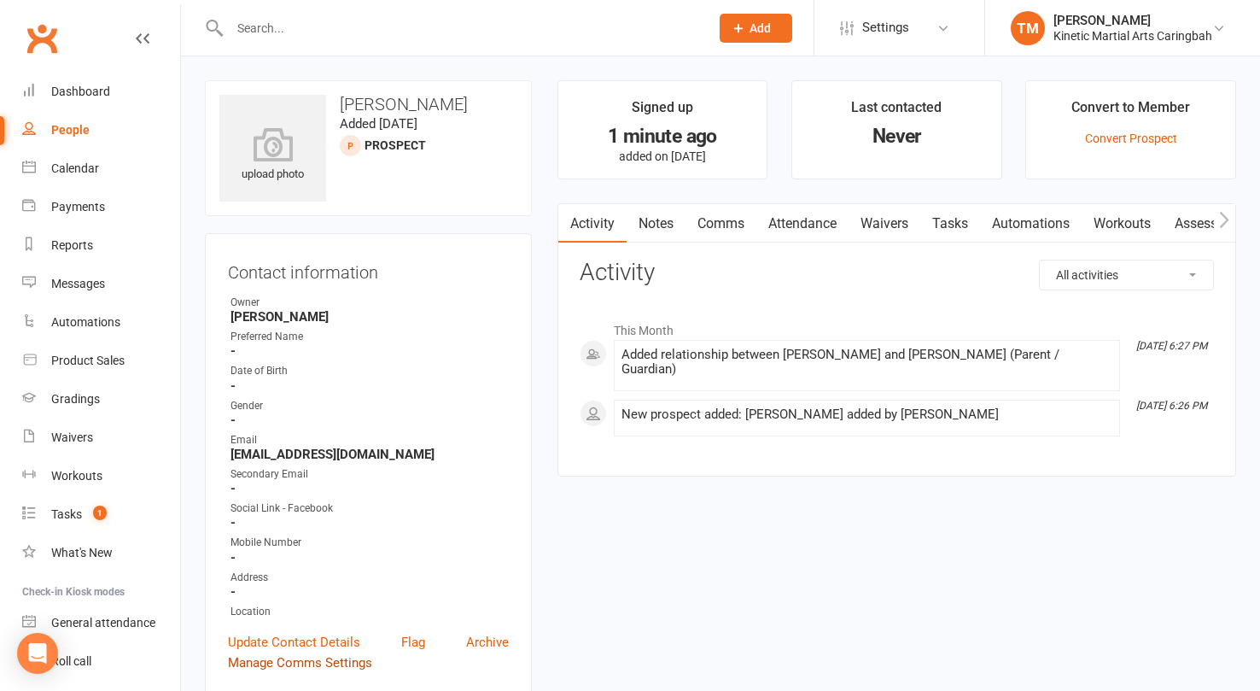
click at [347, 653] on link "Manage Comms Settings" at bounding box center [300, 662] width 144 height 20
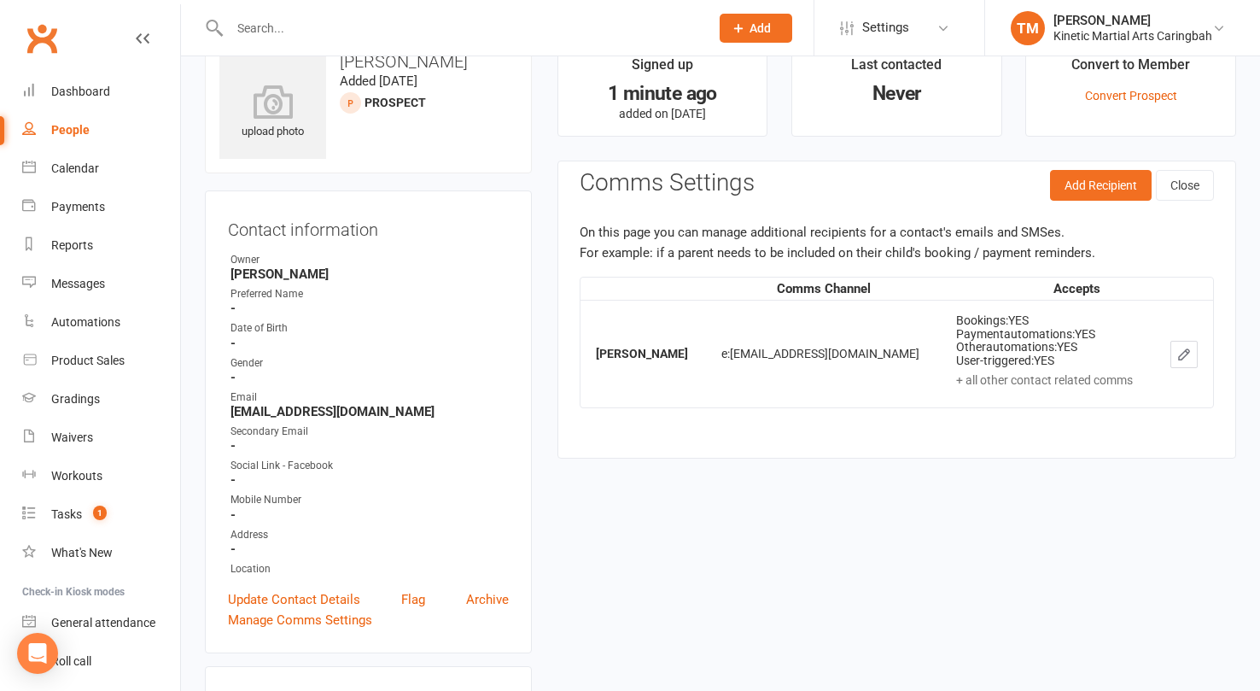
scroll to position [117, 0]
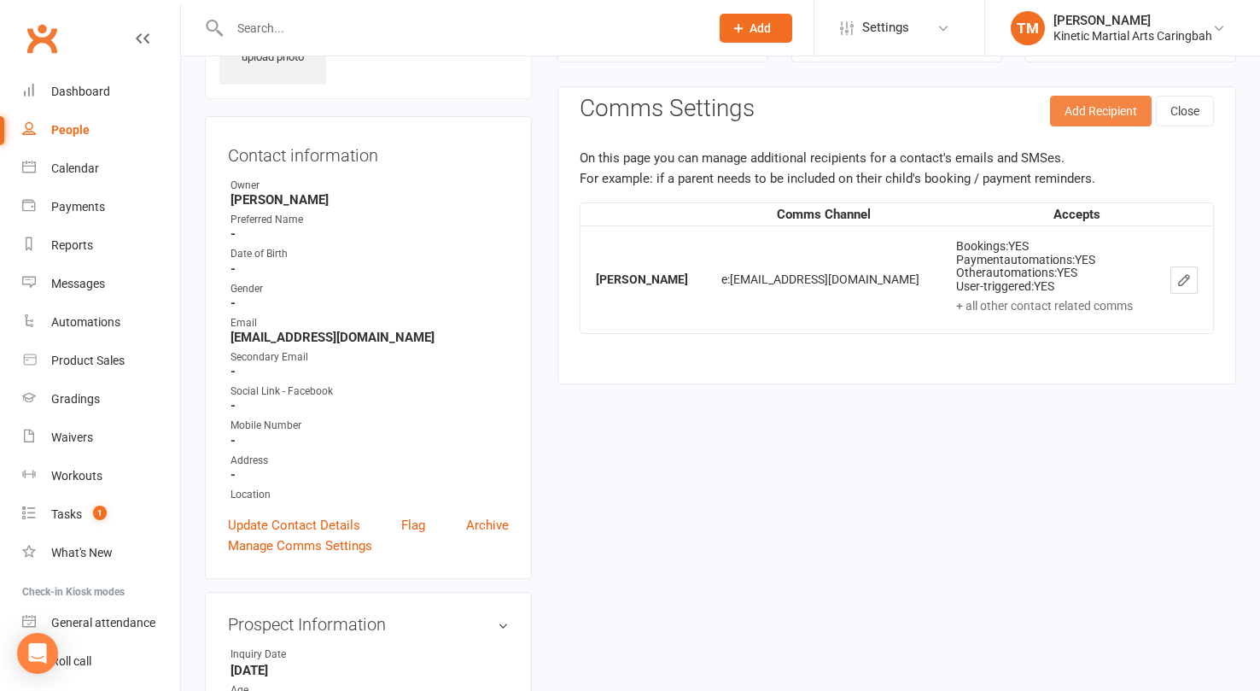
click at [1106, 112] on button "Add Recipient" at bounding box center [1101, 111] width 102 height 31
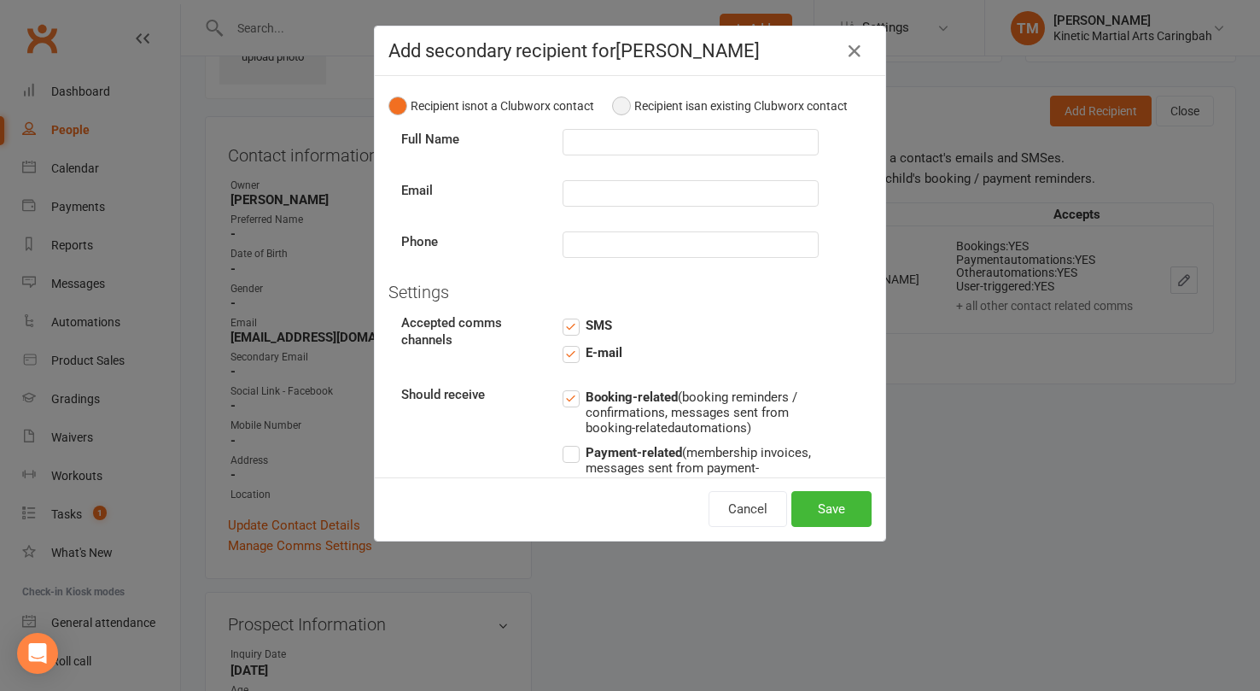
click at [626, 100] on button "Recipient is an existing Clubworx contact" at bounding box center [730, 106] width 236 height 32
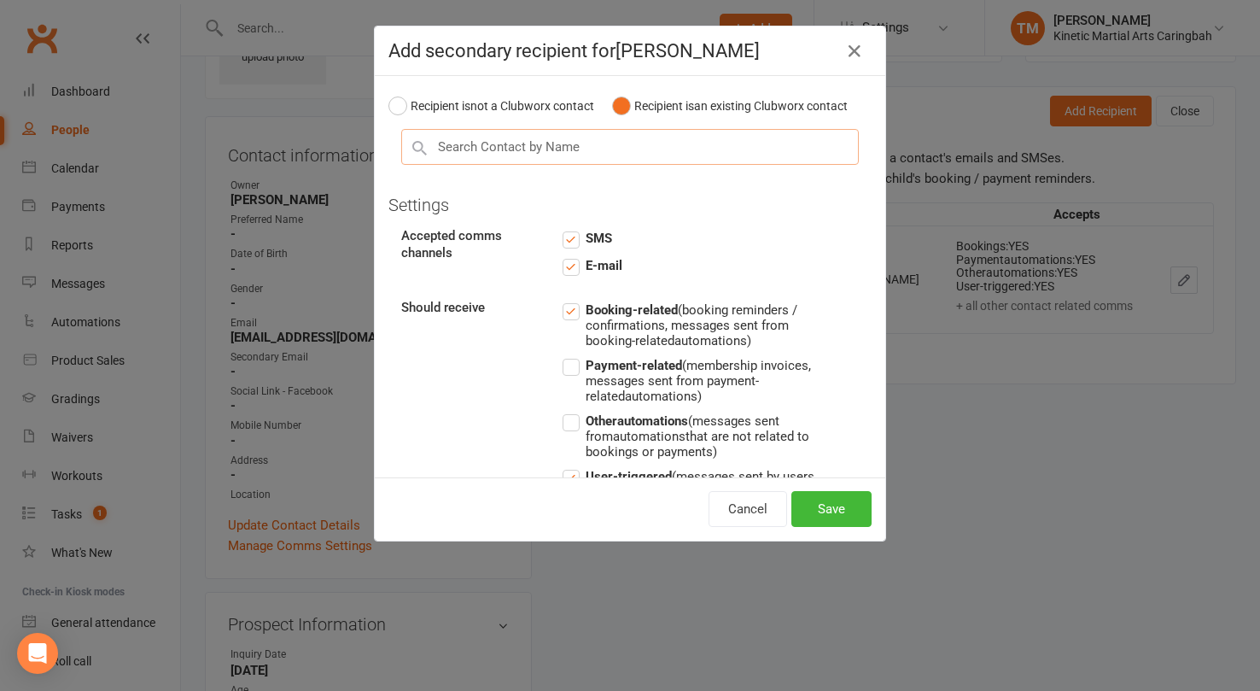
click at [585, 143] on input "text" at bounding box center [630, 147] width 458 height 36
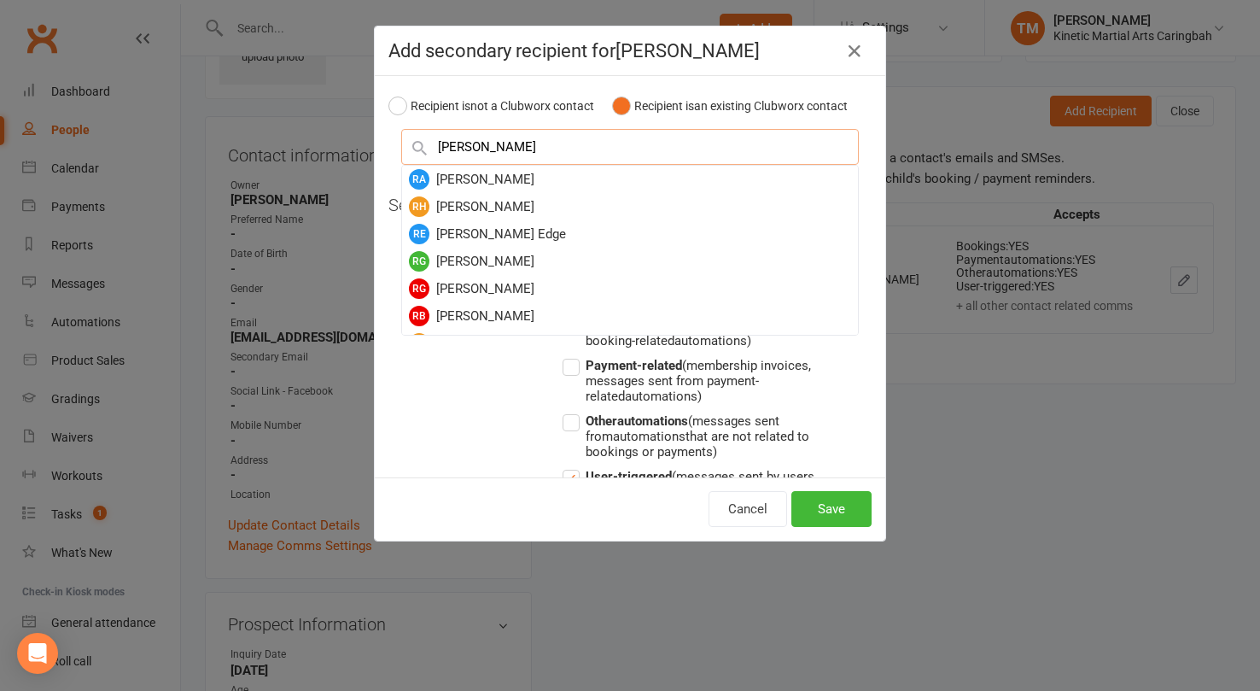
type input "[PERSON_NAME]"
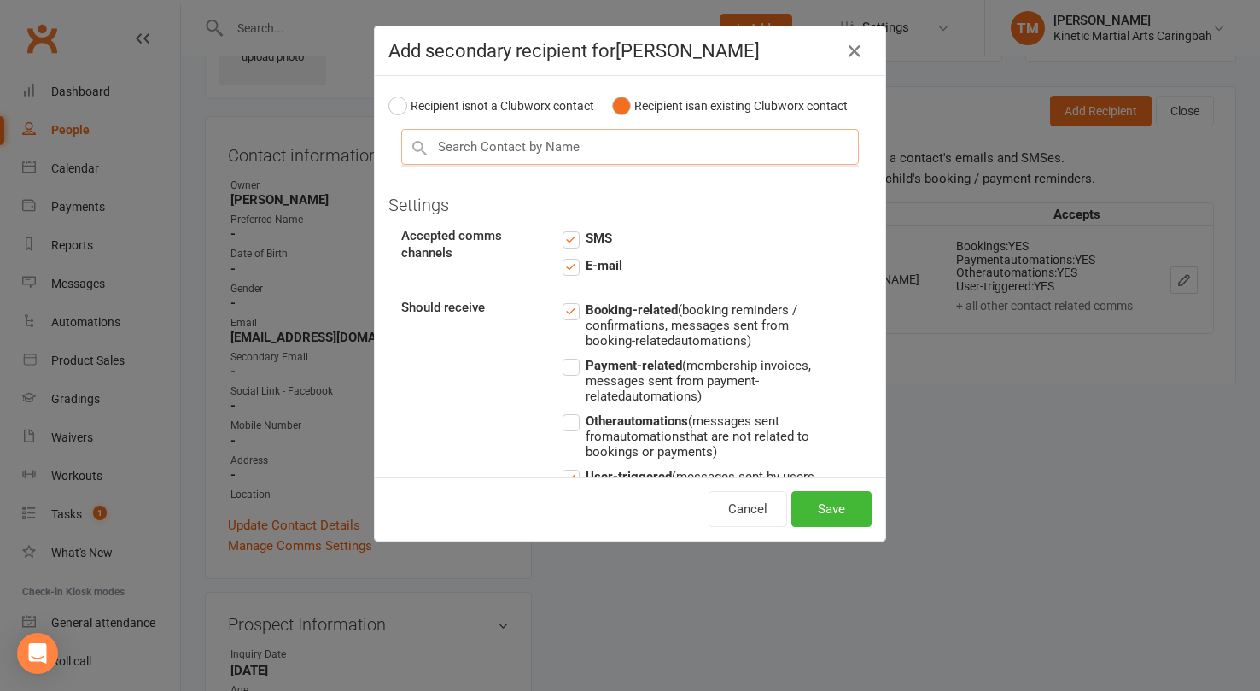
click at [522, 137] on input "text" at bounding box center [630, 147] width 458 height 36
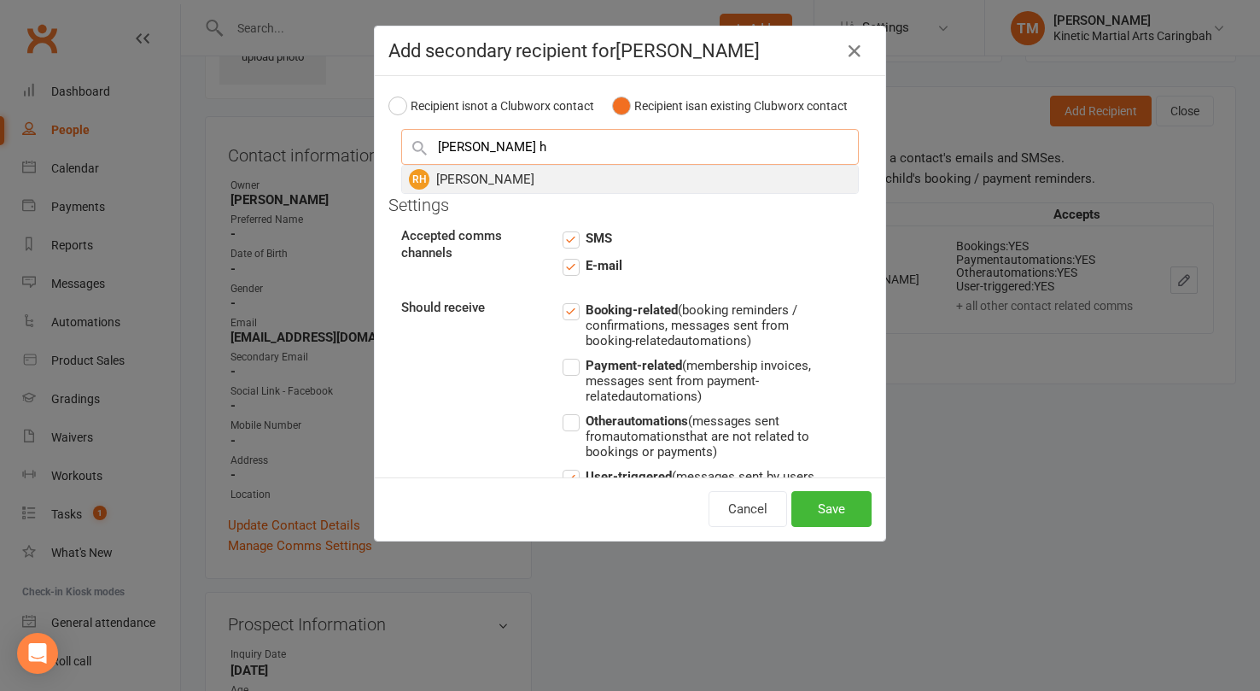
type input "[PERSON_NAME] h"
click at [492, 180] on div "RH [PERSON_NAME]" at bounding box center [630, 179] width 456 height 27
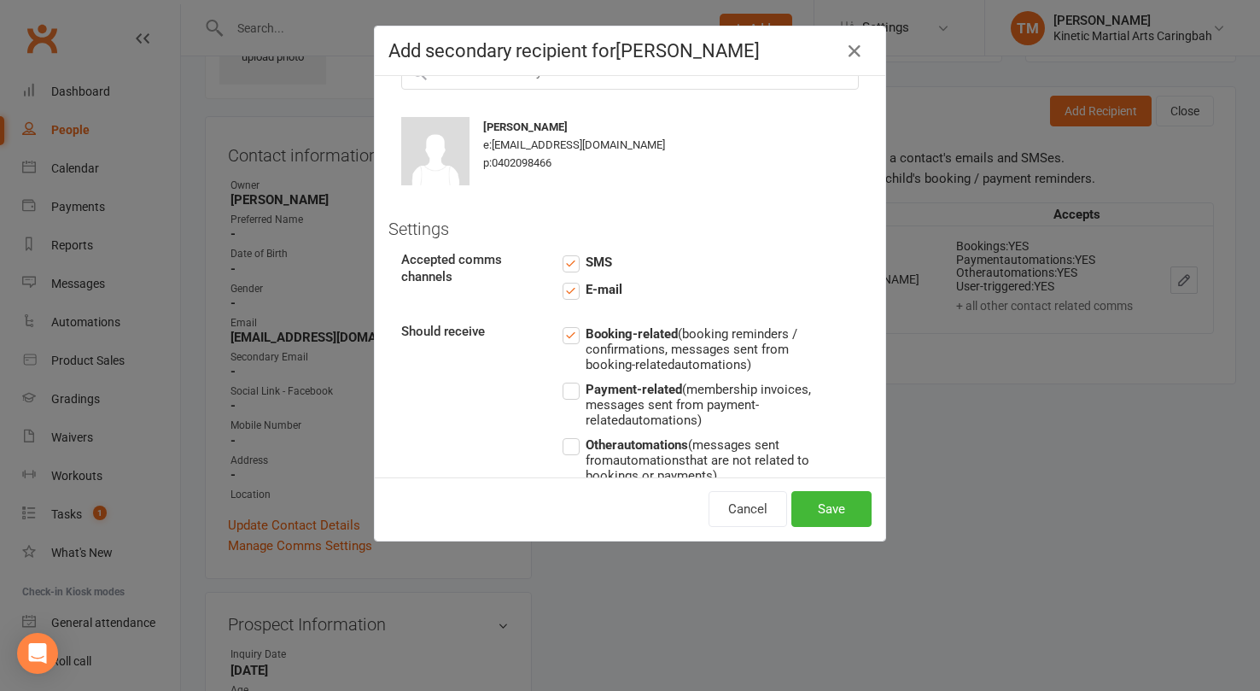
scroll to position [161, 0]
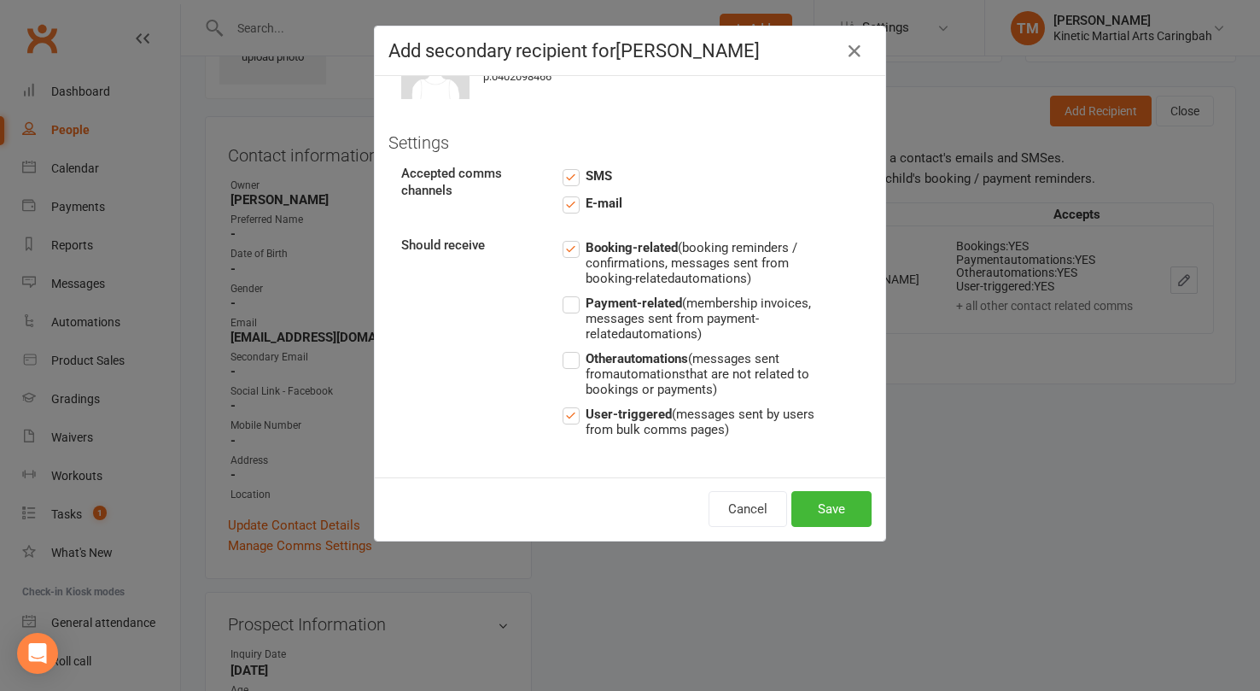
click at [577, 306] on label "Payment-related (membership invoices, messages sent from payment-related automa…" at bounding box center [691, 317] width 256 height 49
click at [577, 293] on input "Payment-related (membership invoices, messages sent from payment-related automa…" at bounding box center [691, 293] width 256 height 0
click at [577, 352] on label "Other automations (messages sent from automations that are not related to booki…" at bounding box center [691, 372] width 256 height 49
click at [577, 348] on input "Other automations (messages sent from automations that are not related to booki…" at bounding box center [691, 348] width 256 height 0
click at [821, 507] on button "Save" at bounding box center [831, 509] width 80 height 36
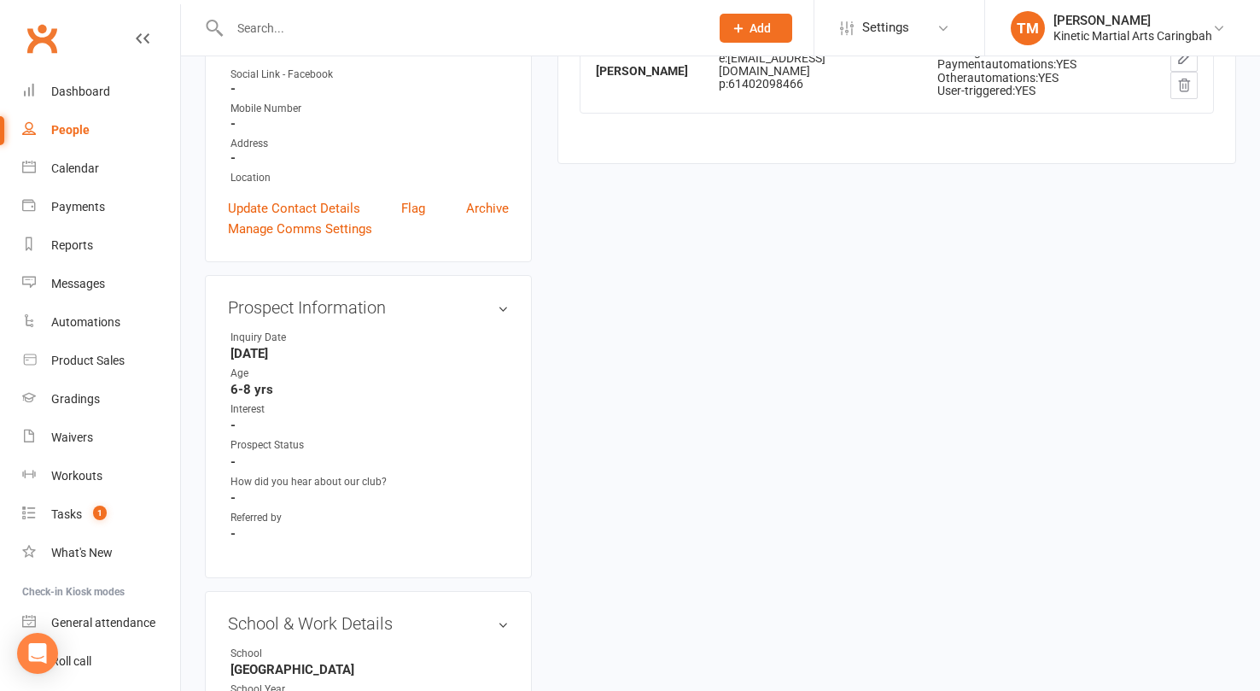
scroll to position [0, 0]
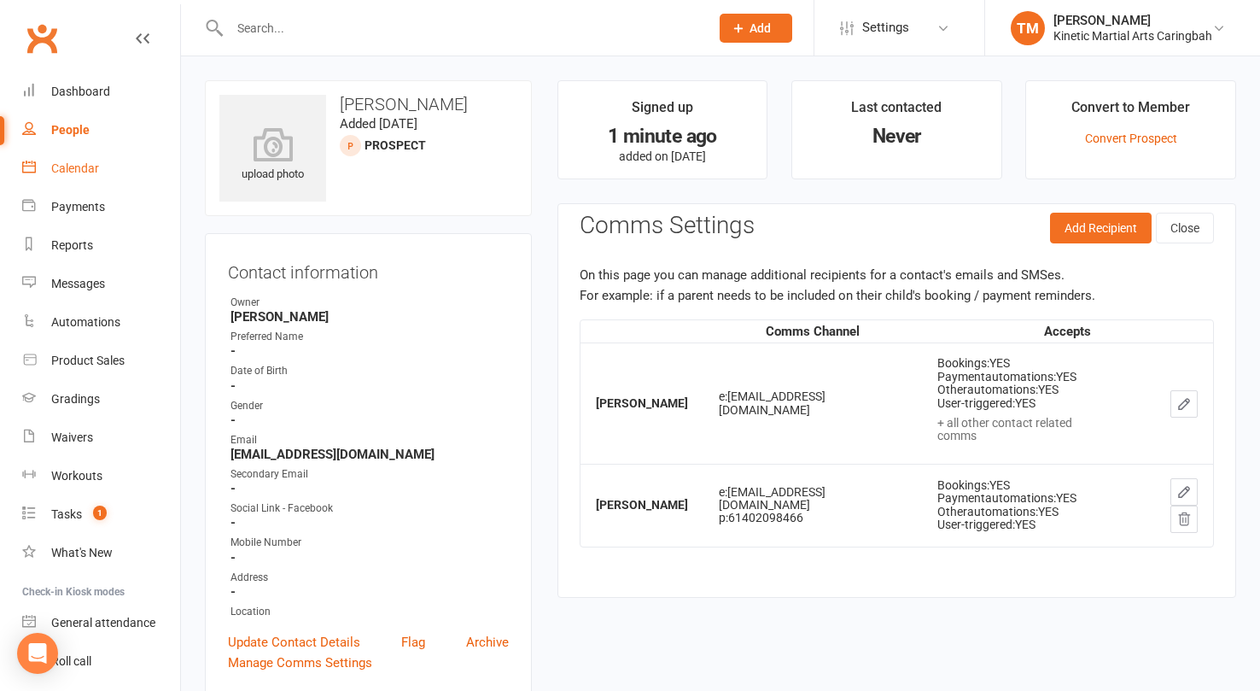
click at [86, 167] on div "Calendar" at bounding box center [75, 168] width 48 height 14
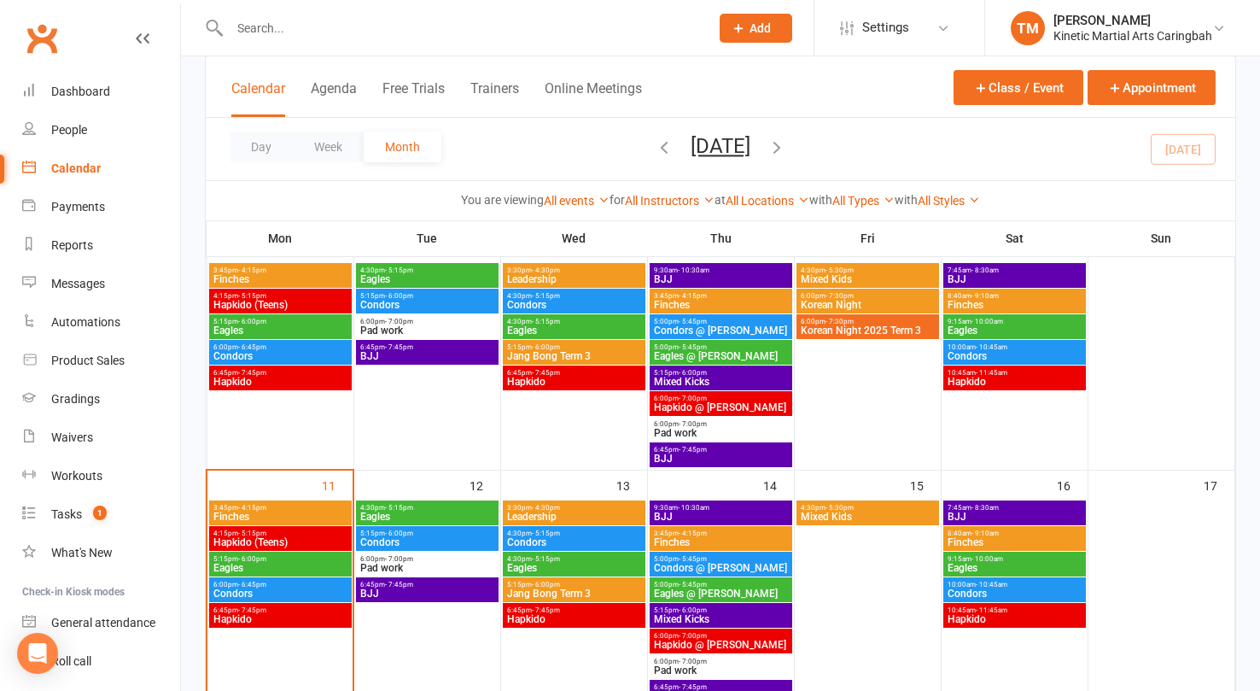
scroll to position [368, 0]
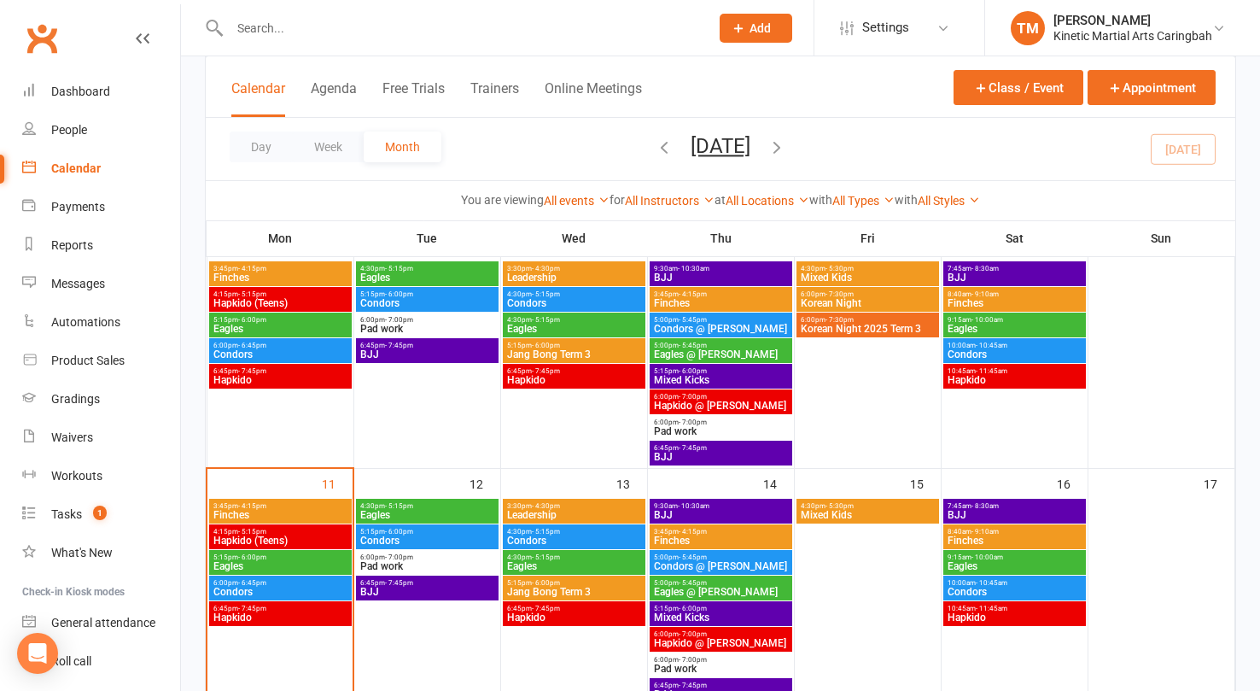
click at [387, 505] on span "- 5:15pm" at bounding box center [399, 506] width 28 height 8
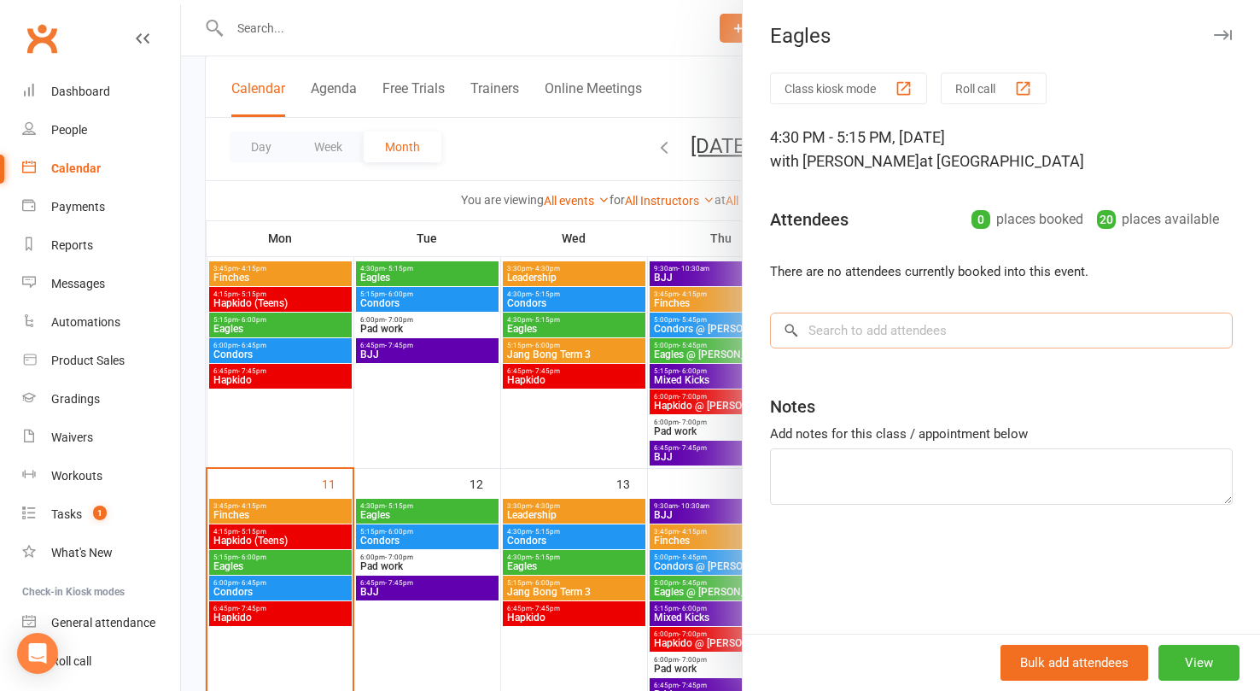
click at [896, 320] on input "search" at bounding box center [1001, 330] width 463 height 36
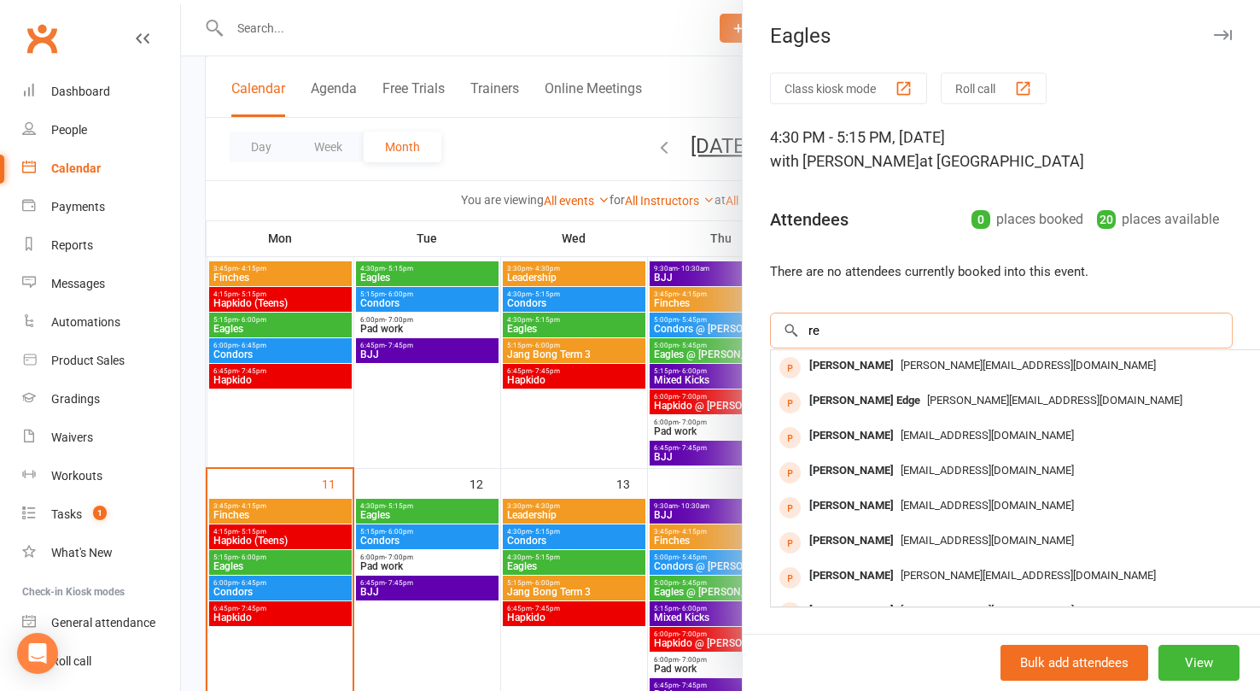
type input "r"
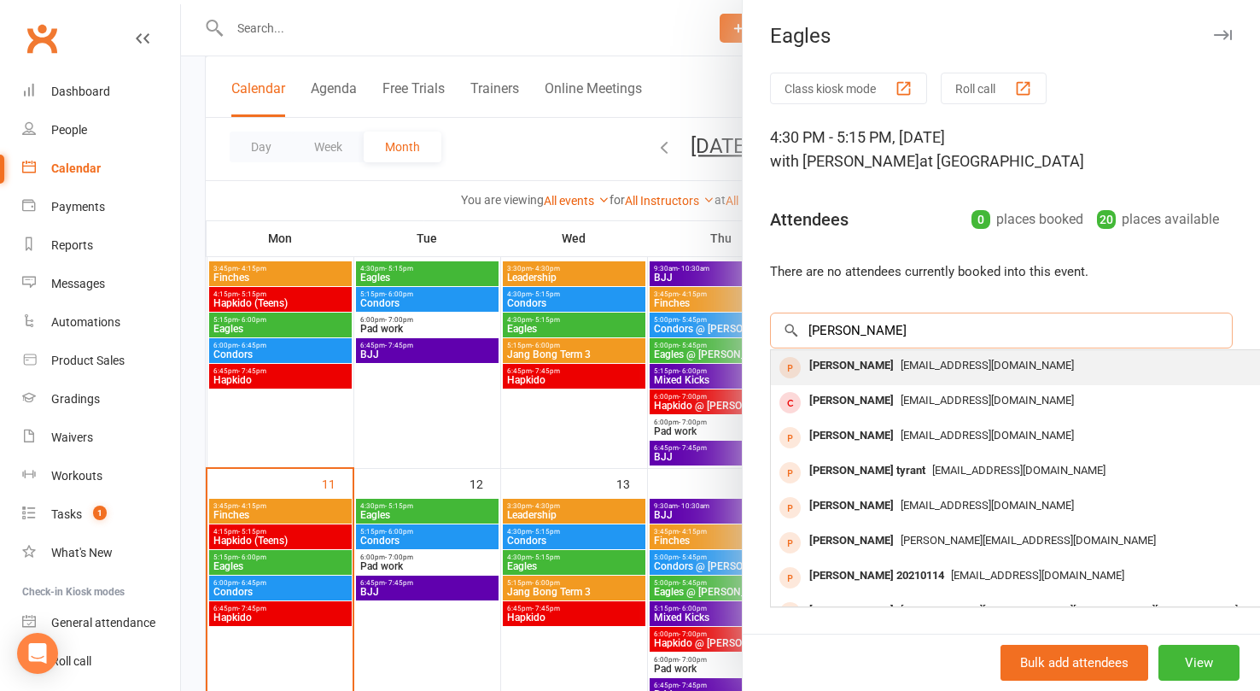
type input "[PERSON_NAME]"
click at [901, 367] on span "[EMAIL_ADDRESS][DOMAIN_NAME]" at bounding box center [987, 365] width 173 height 13
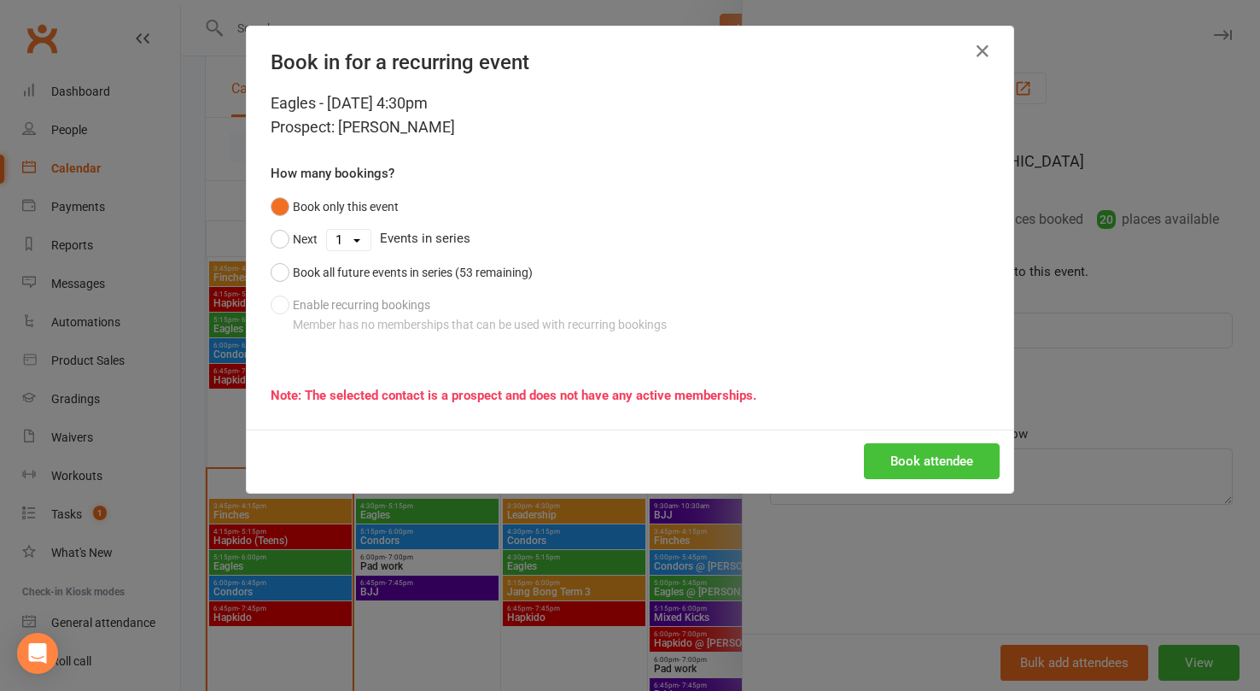
click at [908, 472] on button "Book attendee" at bounding box center [932, 461] width 136 height 36
